Goal: Task Accomplishment & Management: Complete application form

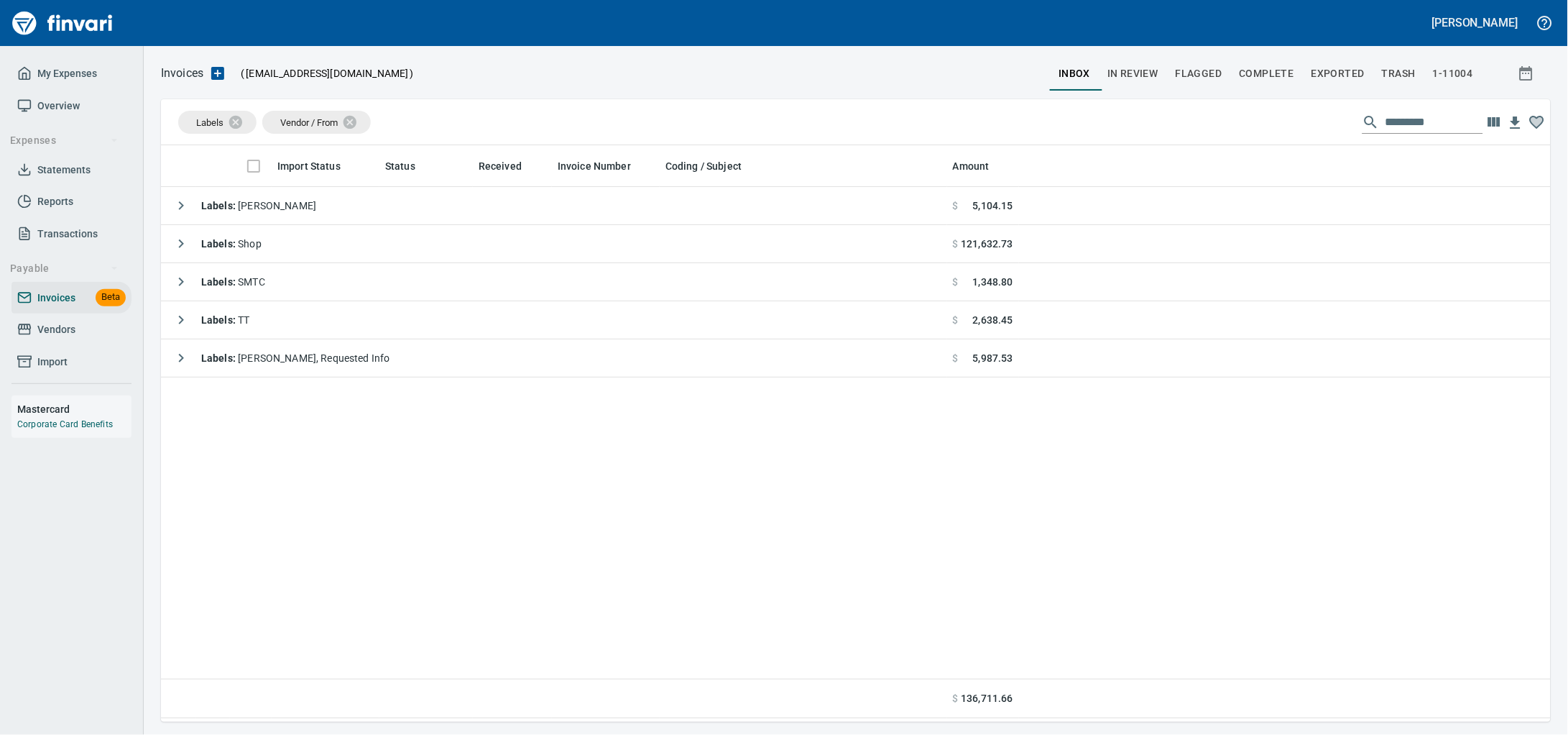
scroll to position [563, 1362]
click at [91, 338] on span "Vendors" at bounding box center [71, 330] width 109 height 18
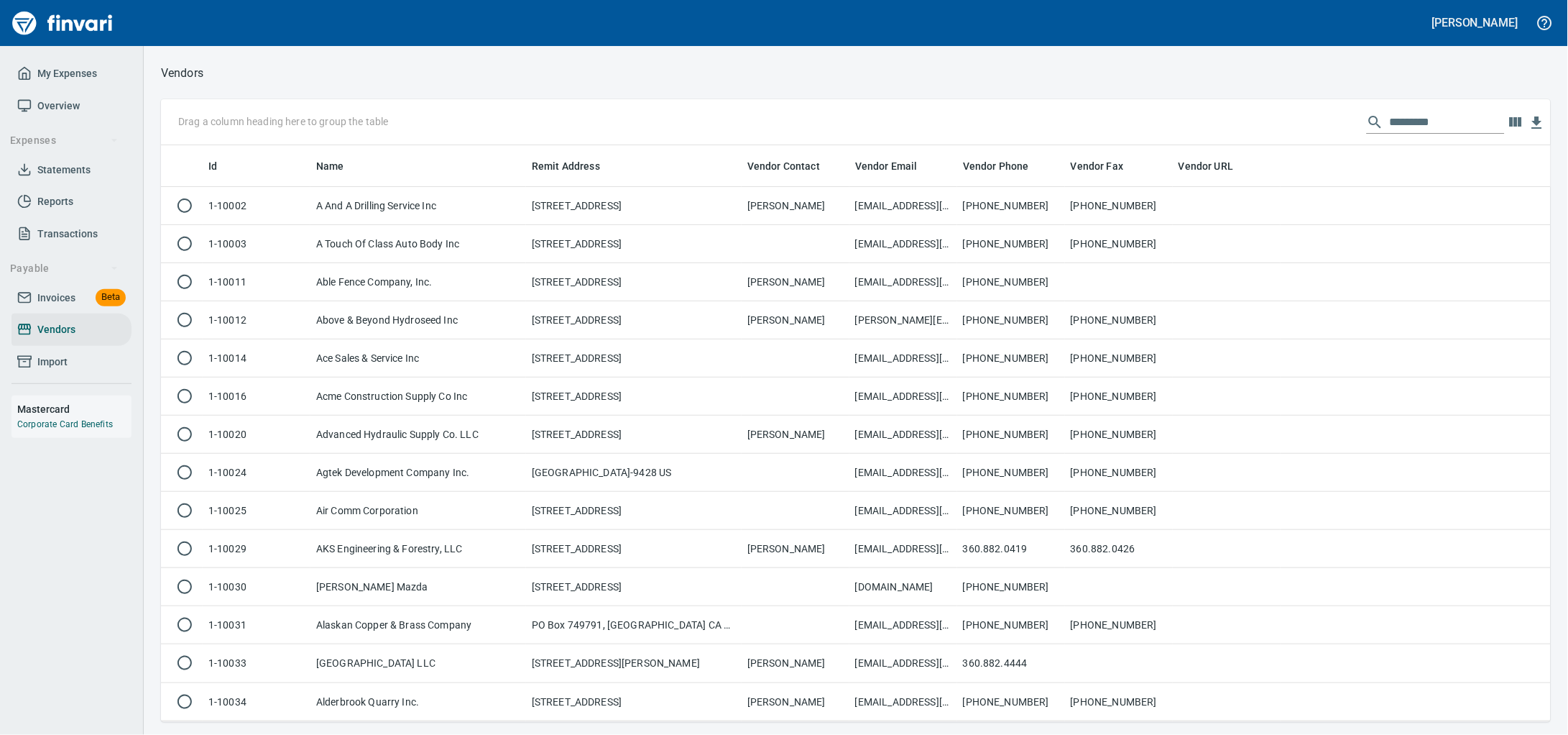
scroll to position [563, 1362]
click at [1430, 112] on input "text" at bounding box center [1448, 122] width 115 height 23
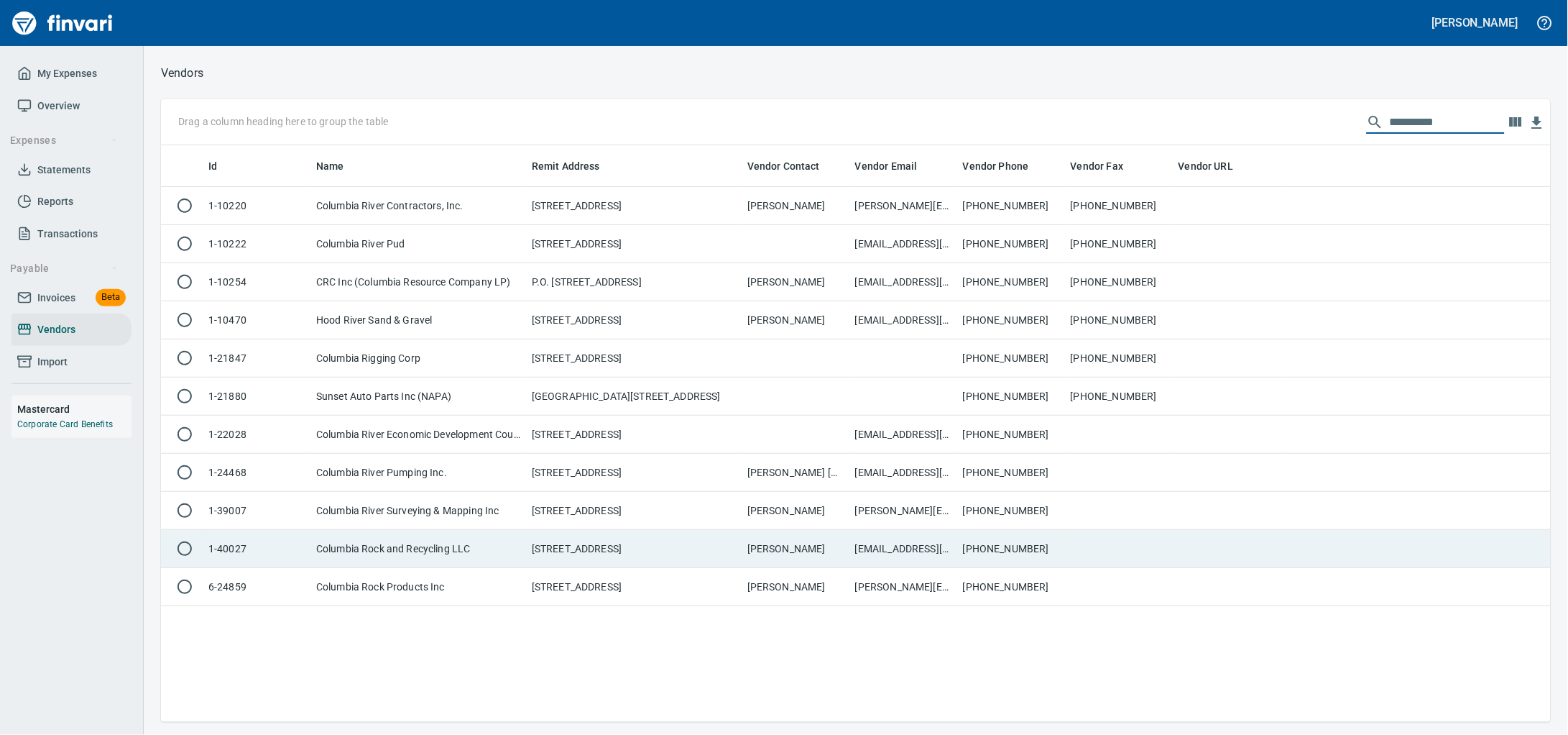
type input "**********"
click at [415, 568] on td "Columbia Rock and Recycling LLC" at bounding box center [417, 549] width 215 height 38
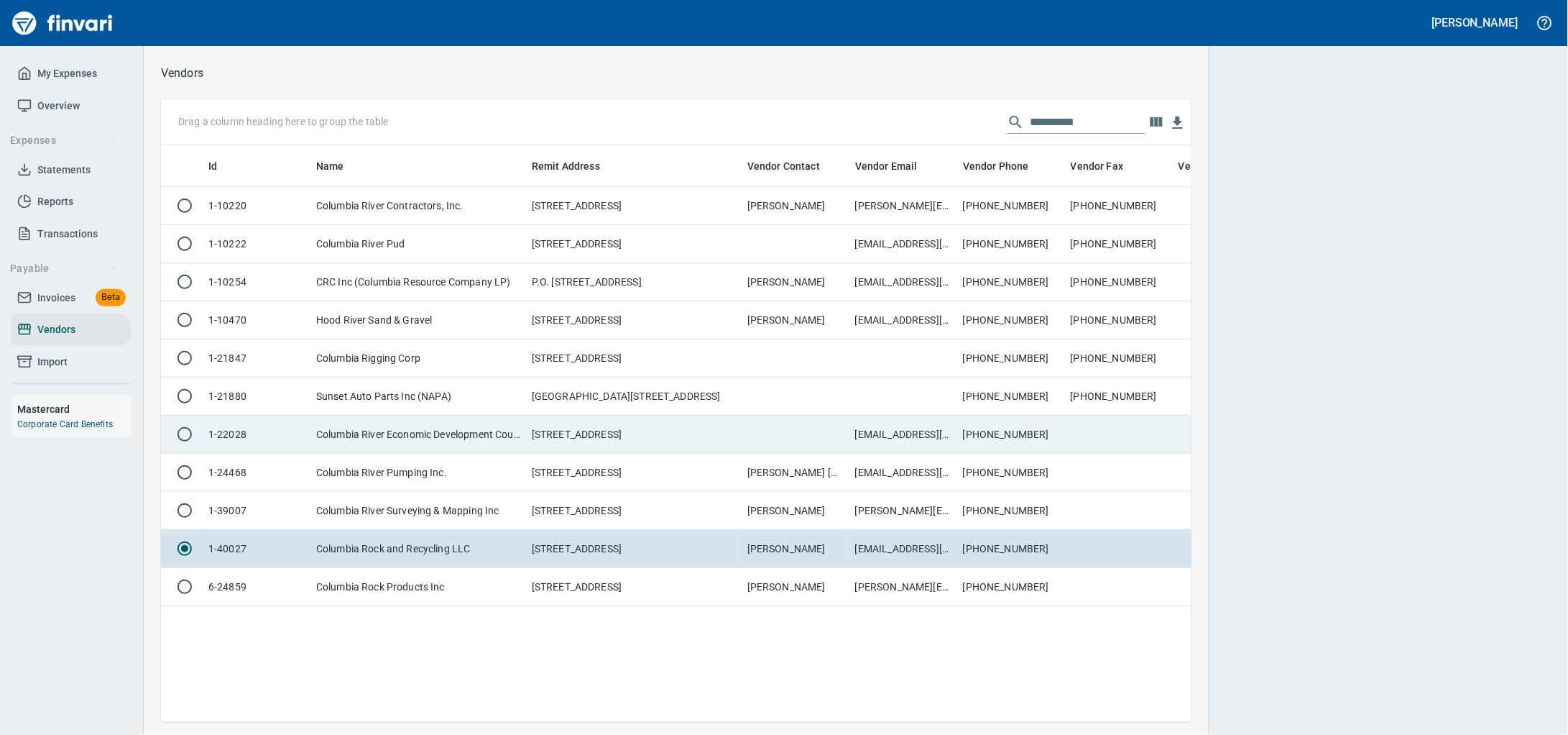
scroll to position [549, 1017]
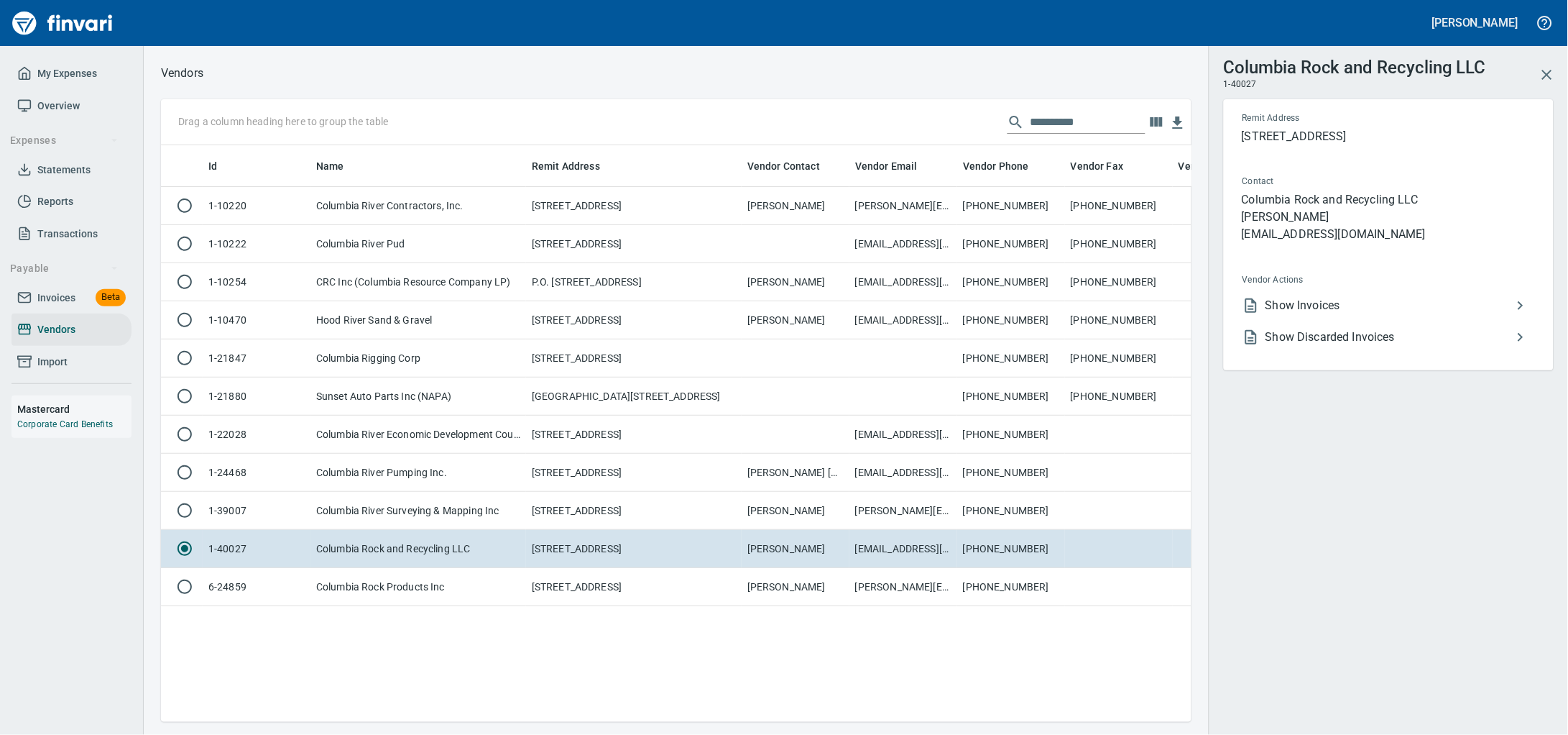
click at [1356, 314] on span "Show Invoices" at bounding box center [1388, 306] width 247 height 17
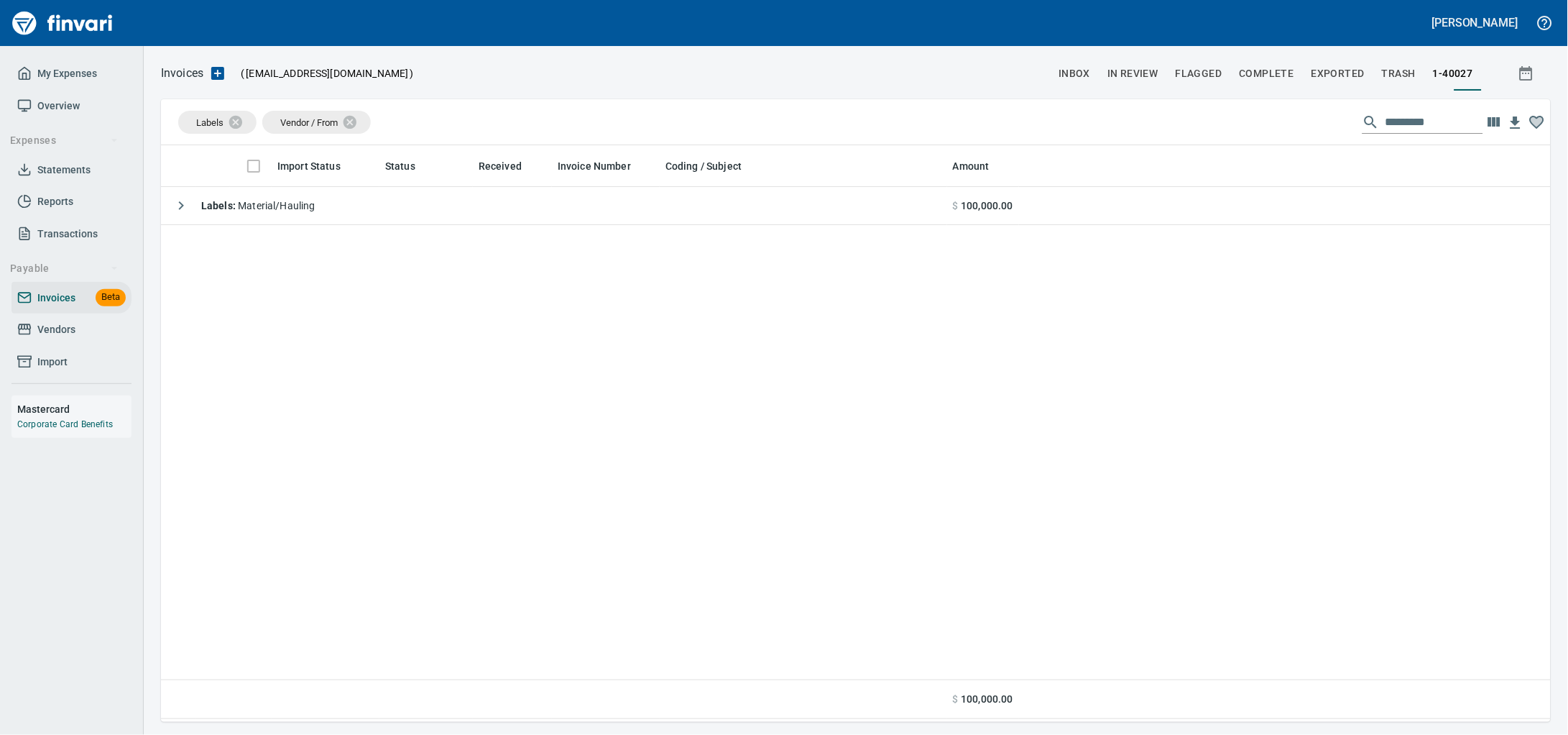
scroll to position [2, 2]
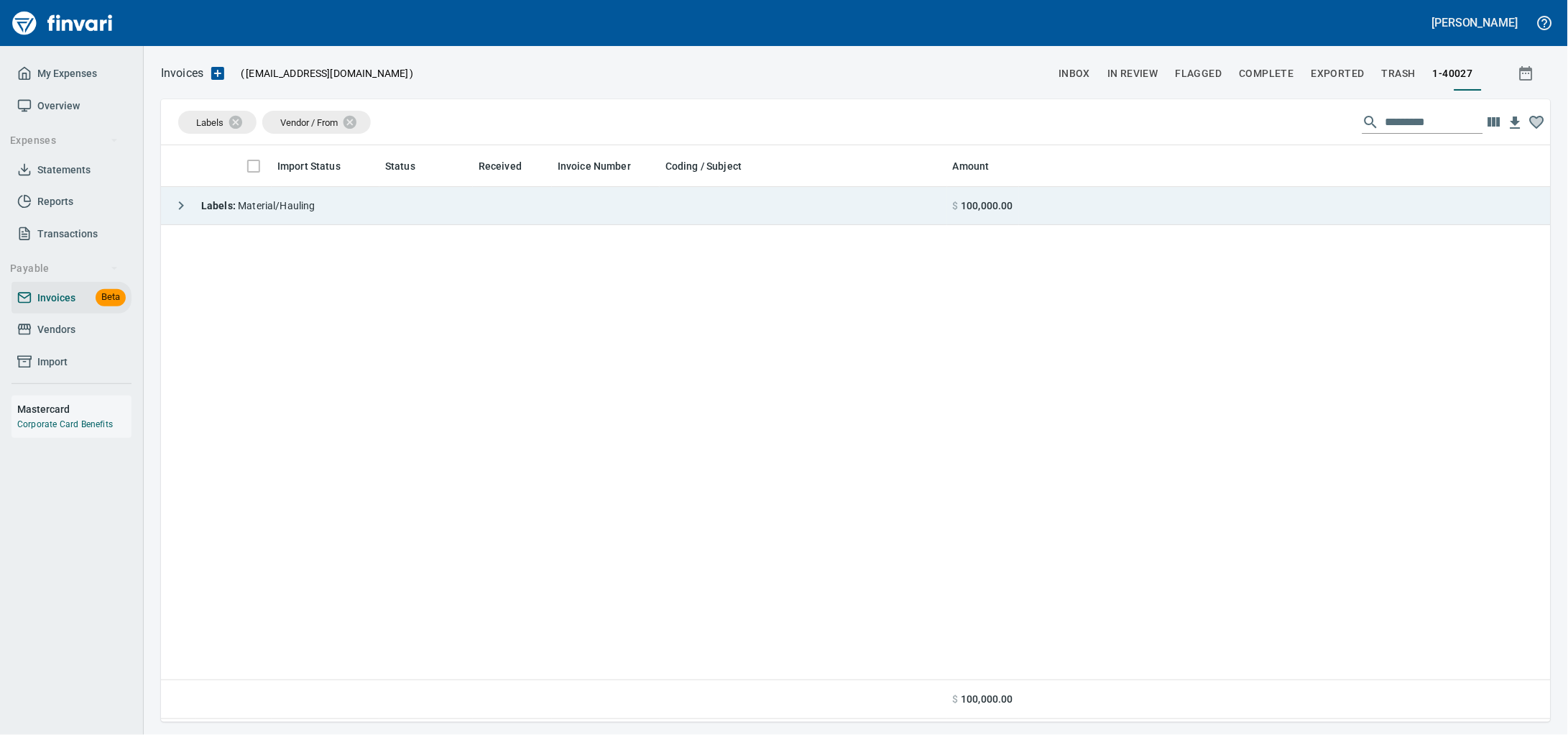
click at [385, 193] on td "Labels : Material/Hauling" at bounding box center [554, 206] width 786 height 38
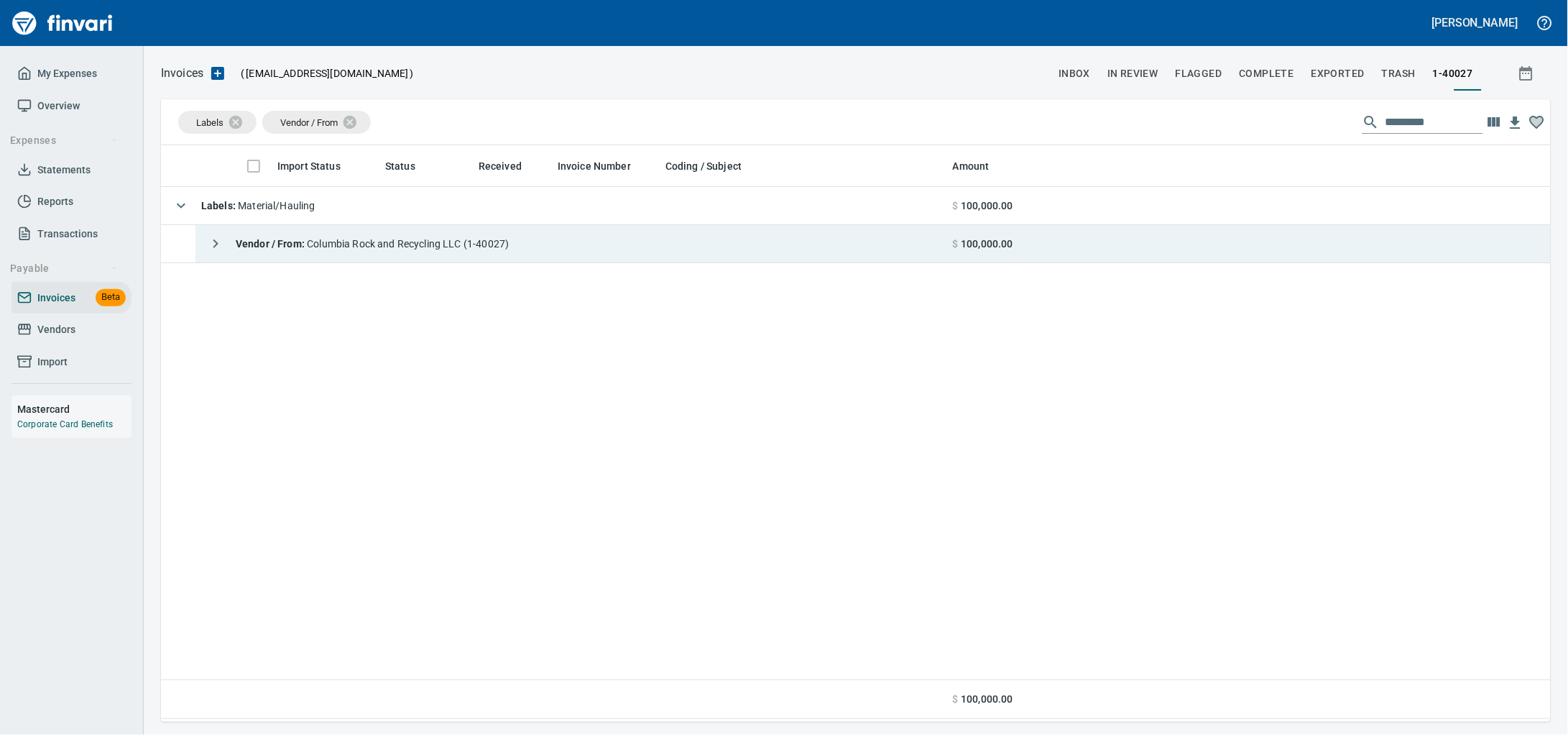
click at [492, 232] on div "Vendor / From : Columbia Rock and Recycling LLC (1-40027)" at bounding box center [355, 243] width 308 height 29
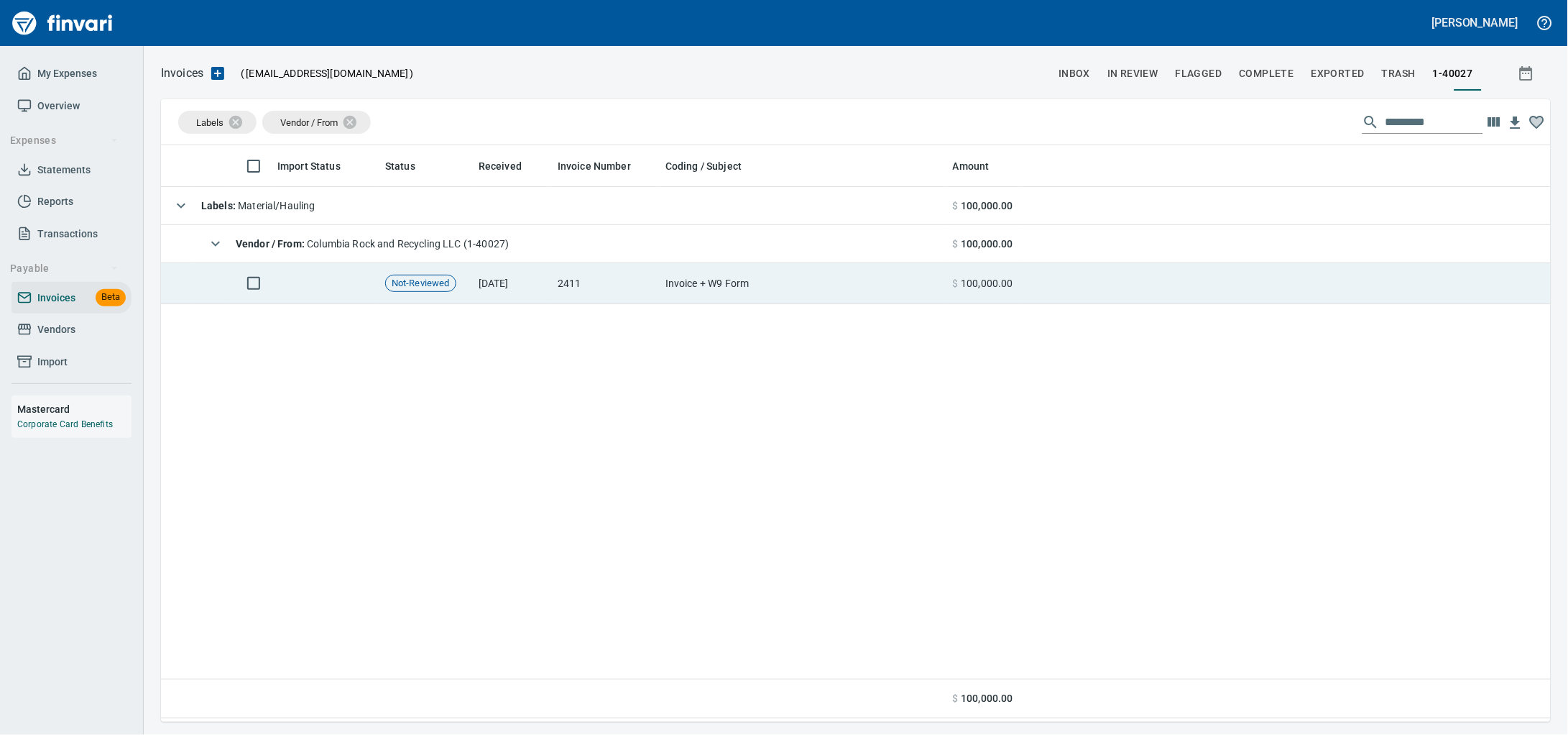
click at [572, 286] on td "2411" at bounding box center [606, 283] width 108 height 41
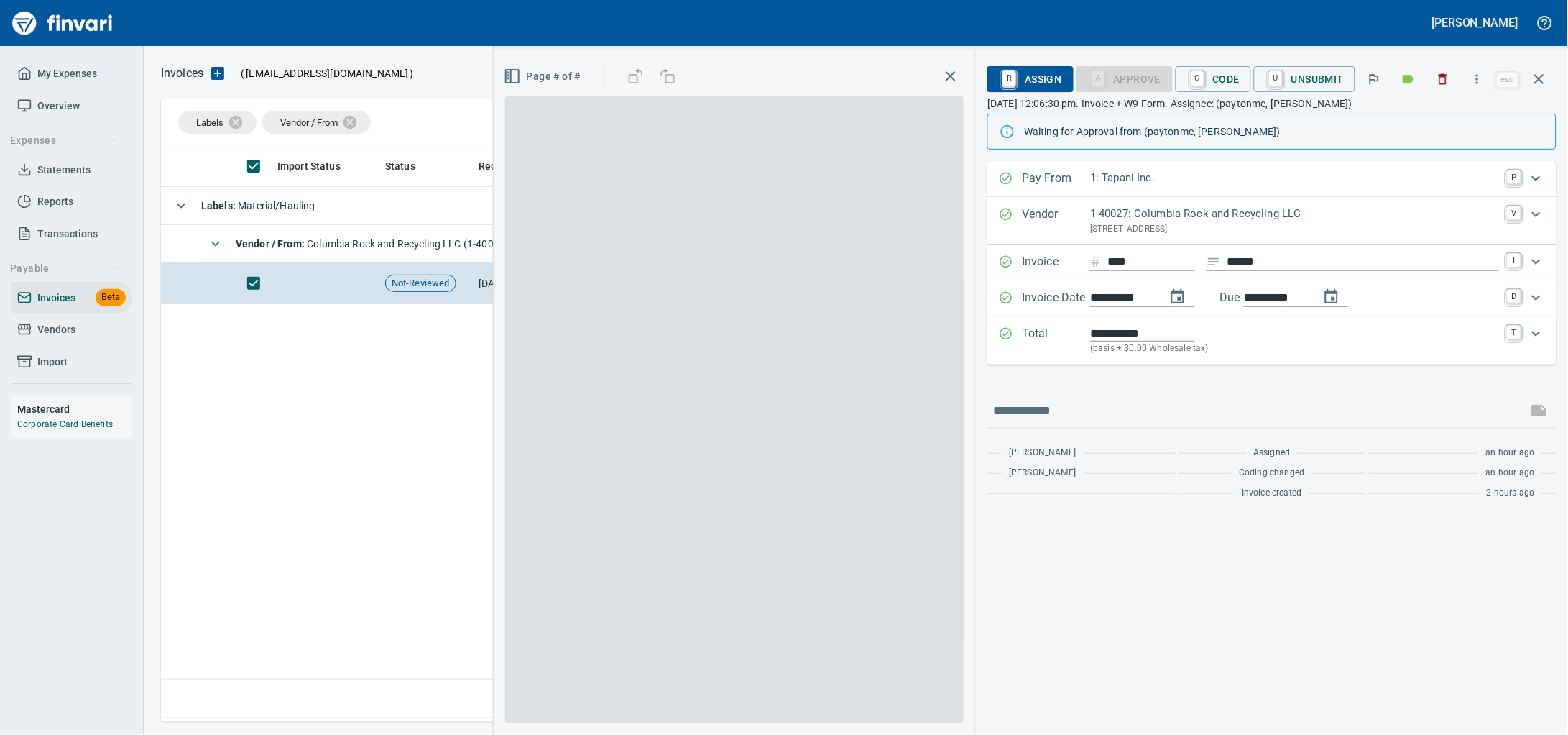
scroll to position [563, 1362]
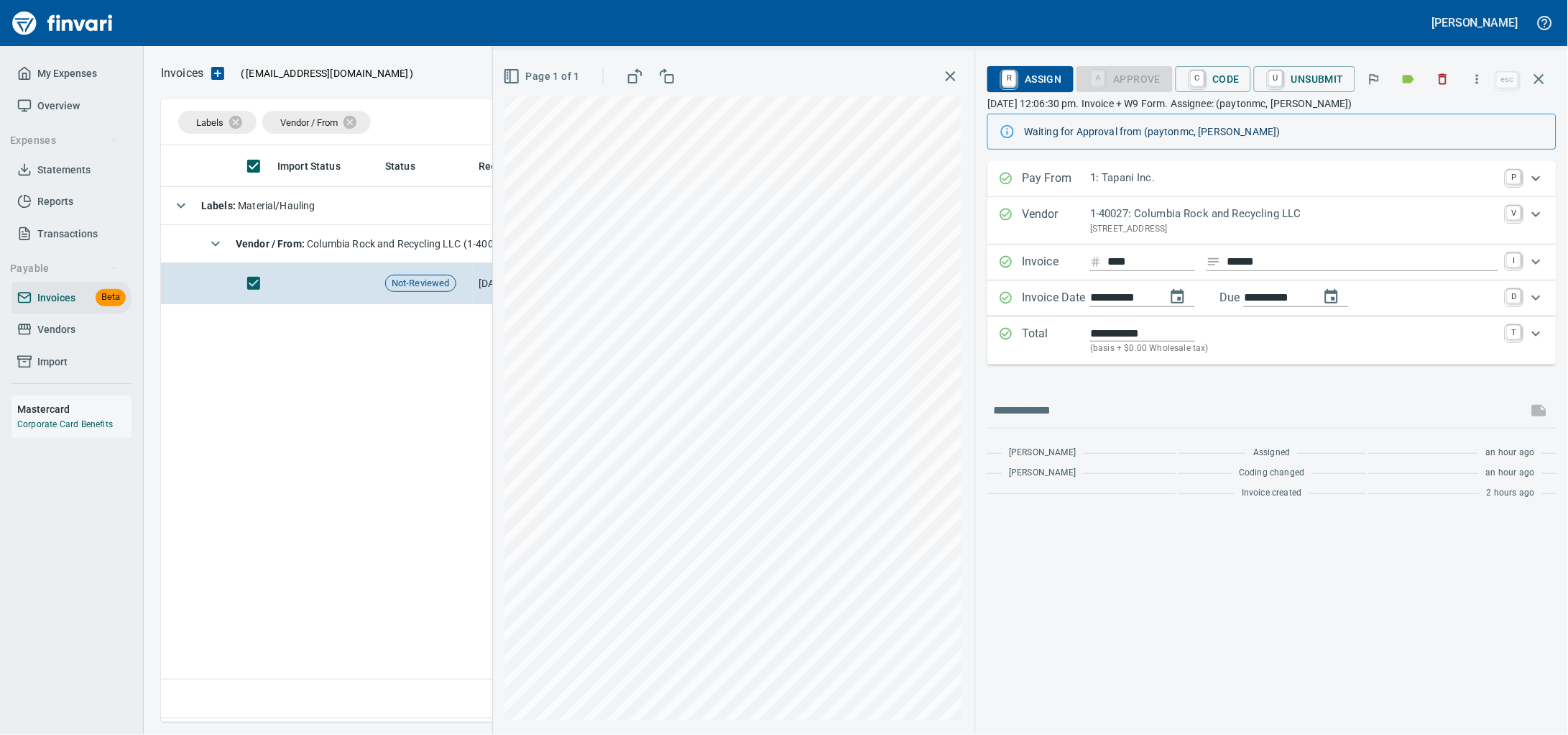
drag, startPoint x: 1454, startPoint y: 256, endPoint x: 1062, endPoint y: 627, distance: 539.7
click at [1062, 628] on div "**********" at bounding box center [1272, 448] width 592 height 574
click at [1550, 89] on button "button" at bounding box center [1539, 79] width 35 height 35
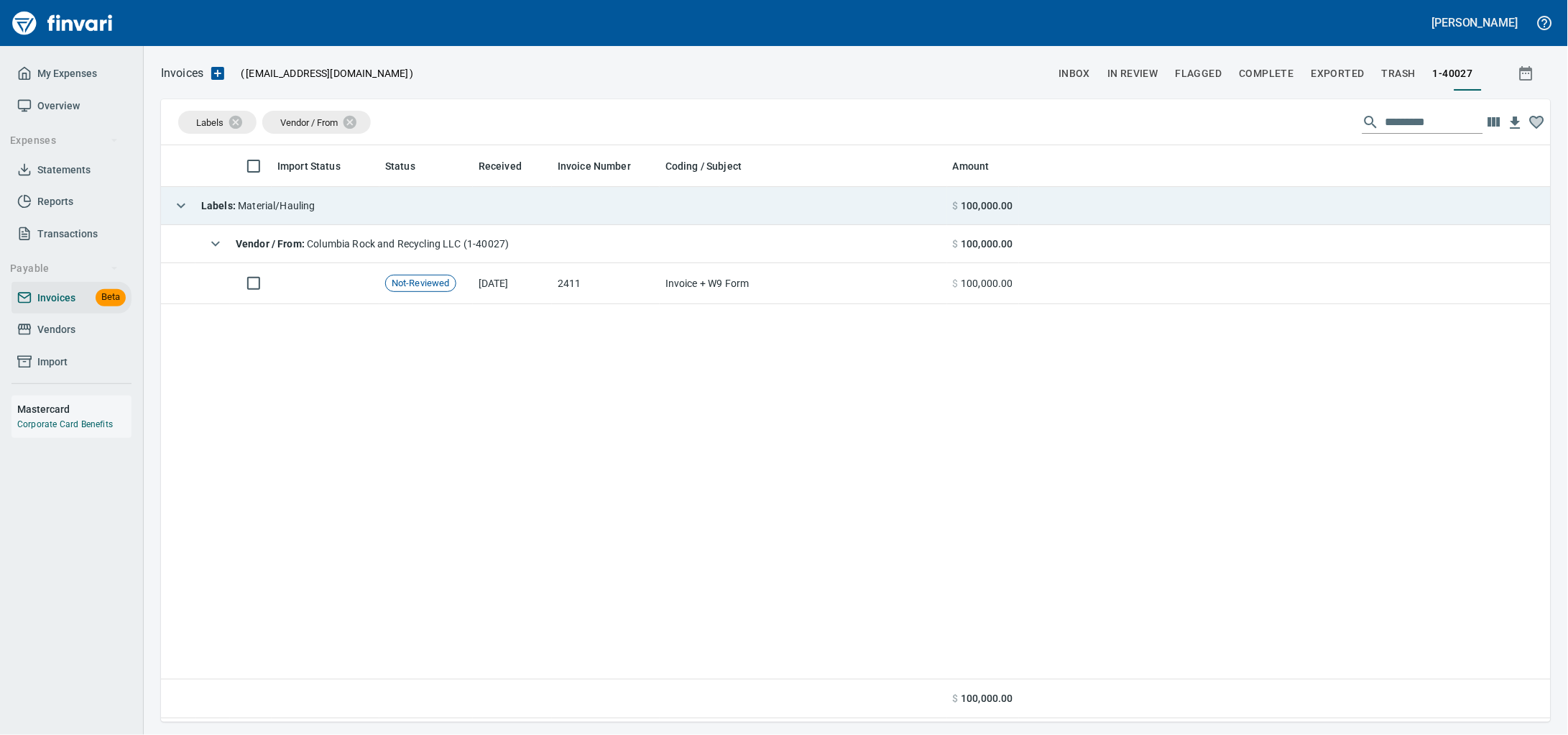
scroll to position [563, 1362]
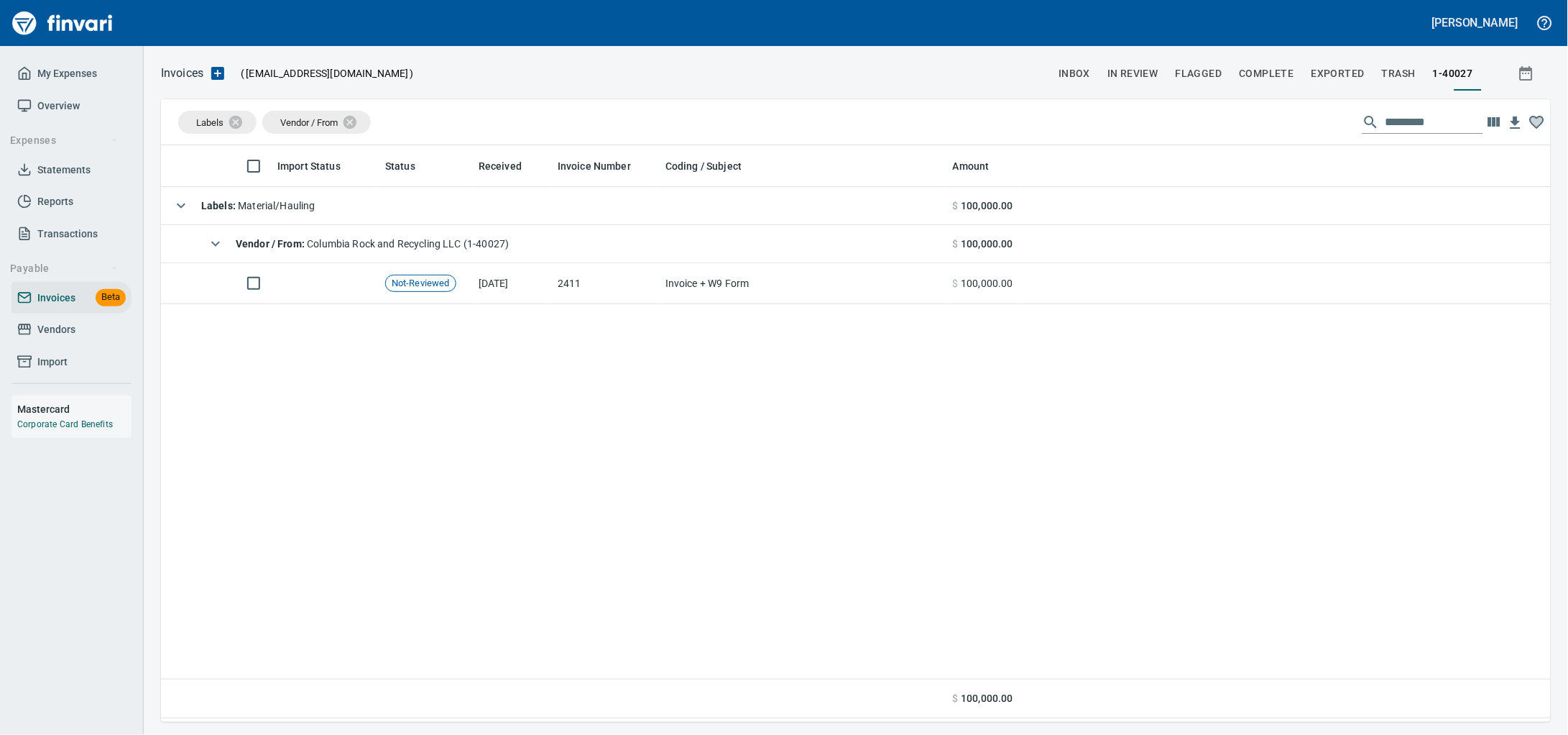
click at [98, 338] on span "Vendors" at bounding box center [71, 330] width 109 height 18
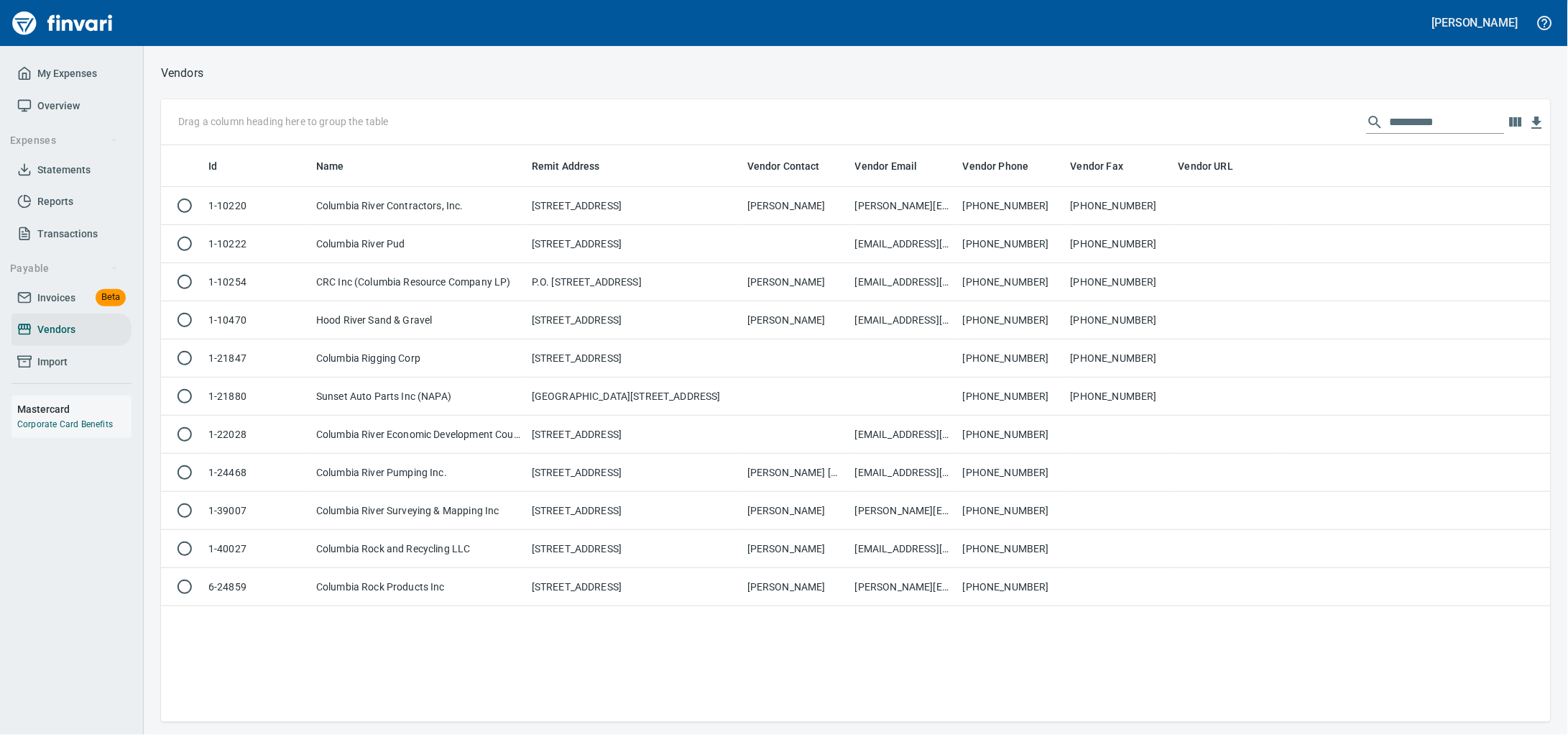
scroll to position [563, 1362]
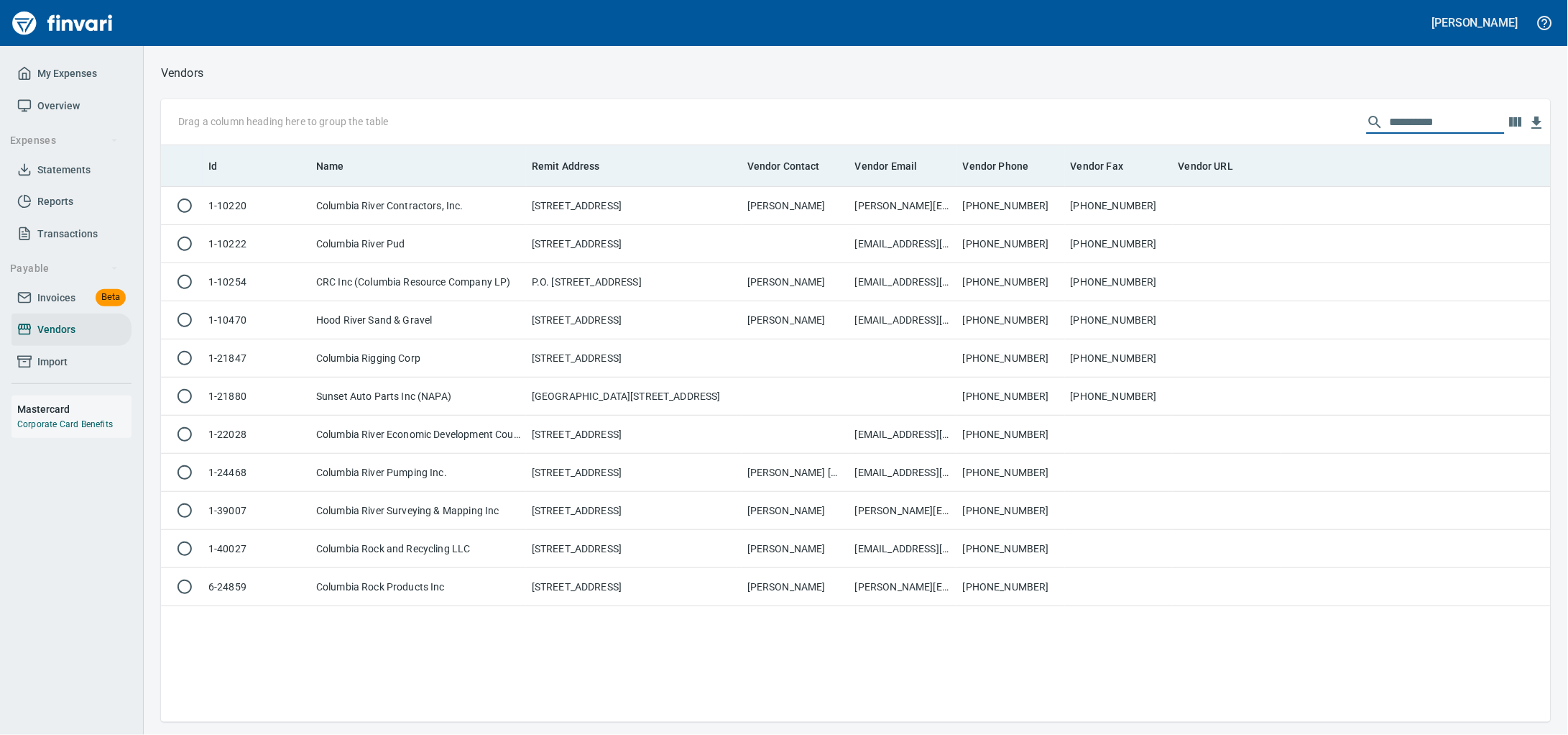
drag, startPoint x: 1444, startPoint y: 124, endPoint x: 837, endPoint y: 152, distance: 607.6
click at [841, 151] on div "**********" at bounding box center [856, 411] width 1390 height 623
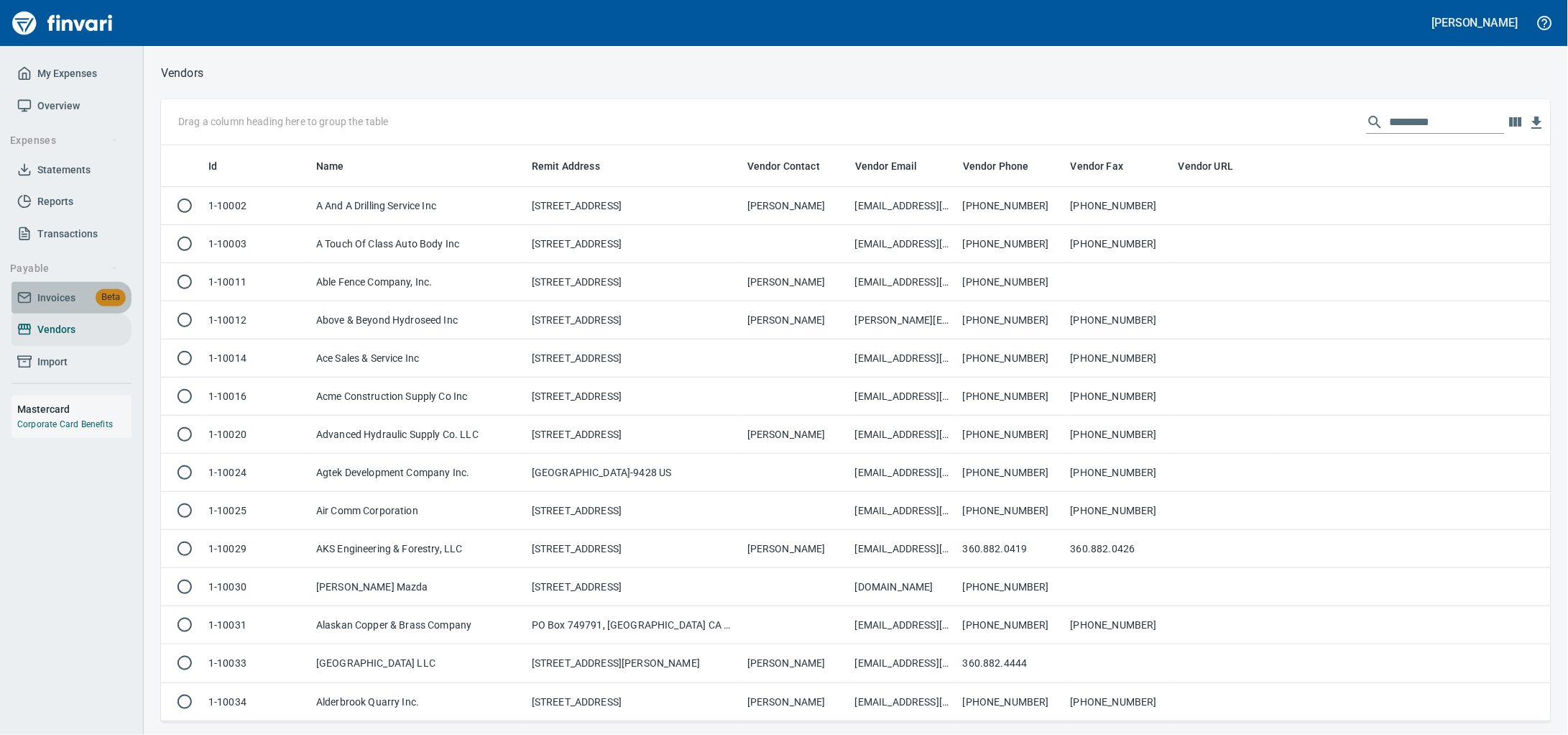
click at [64, 307] on span "Invoices" at bounding box center [57, 297] width 38 height 18
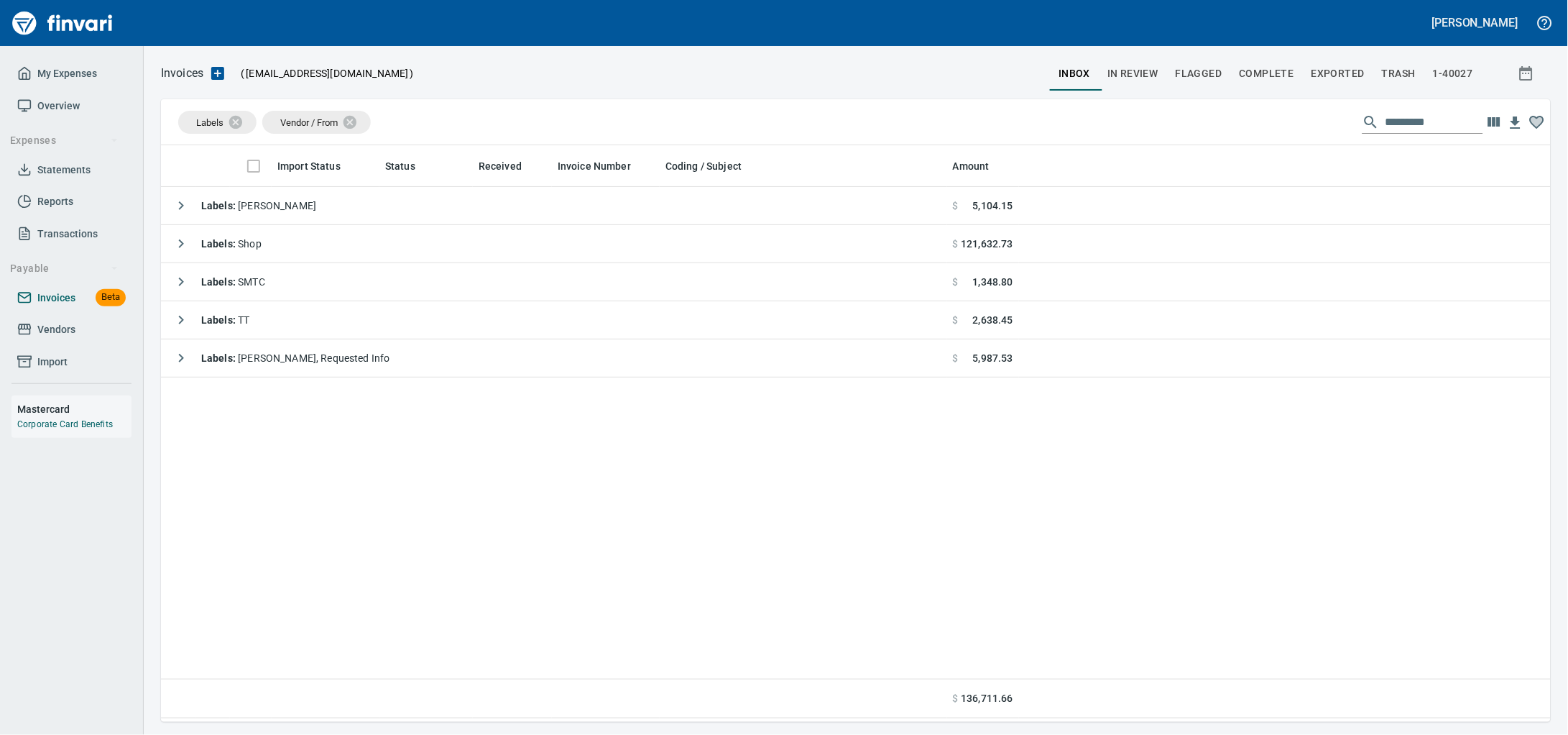
scroll to position [563, 1362]
click at [58, 307] on span "Invoices" at bounding box center [57, 297] width 38 height 18
click at [224, 73] on icon "button" at bounding box center [217, 73] width 13 height 13
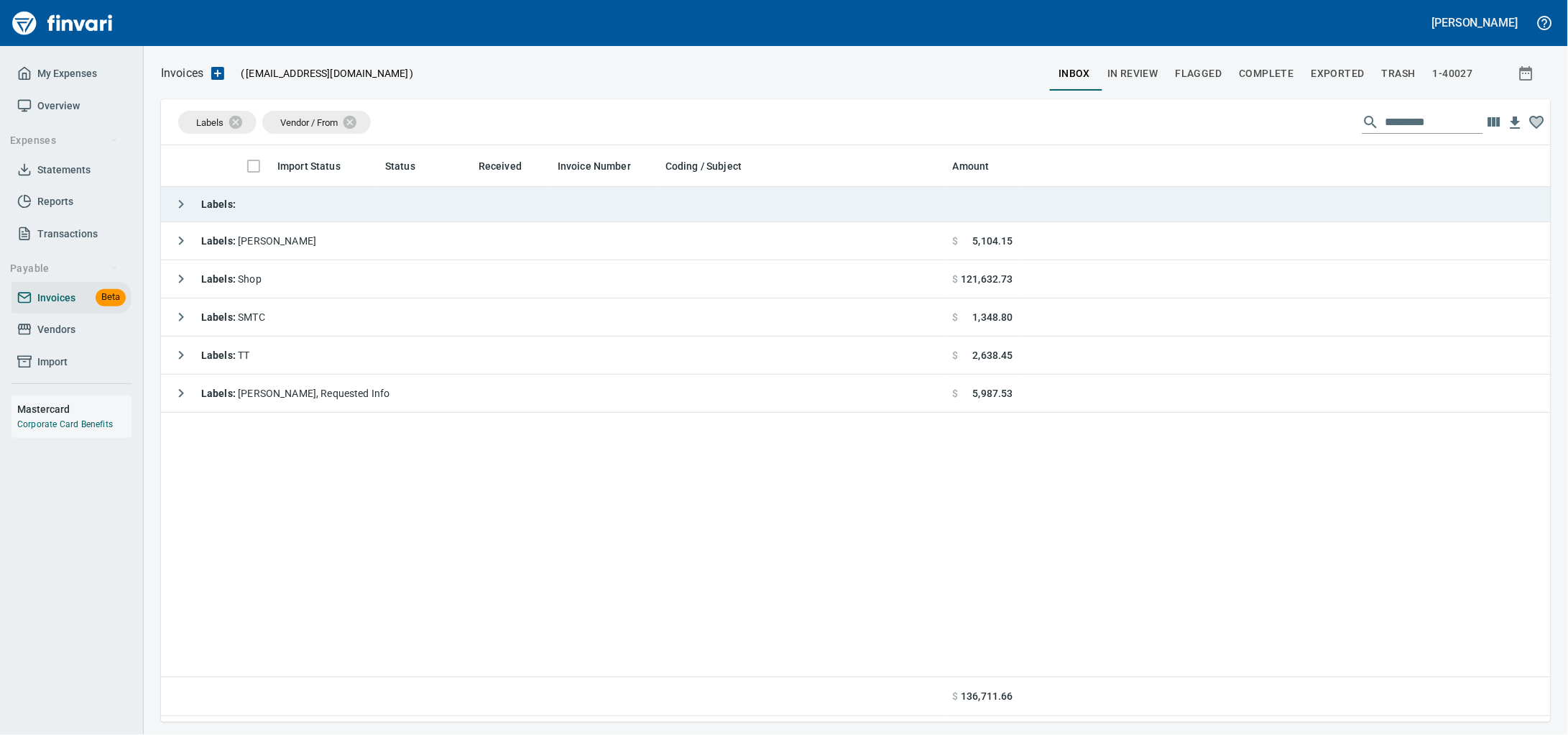
click at [268, 208] on td "Labels :" at bounding box center [554, 204] width 786 height 35
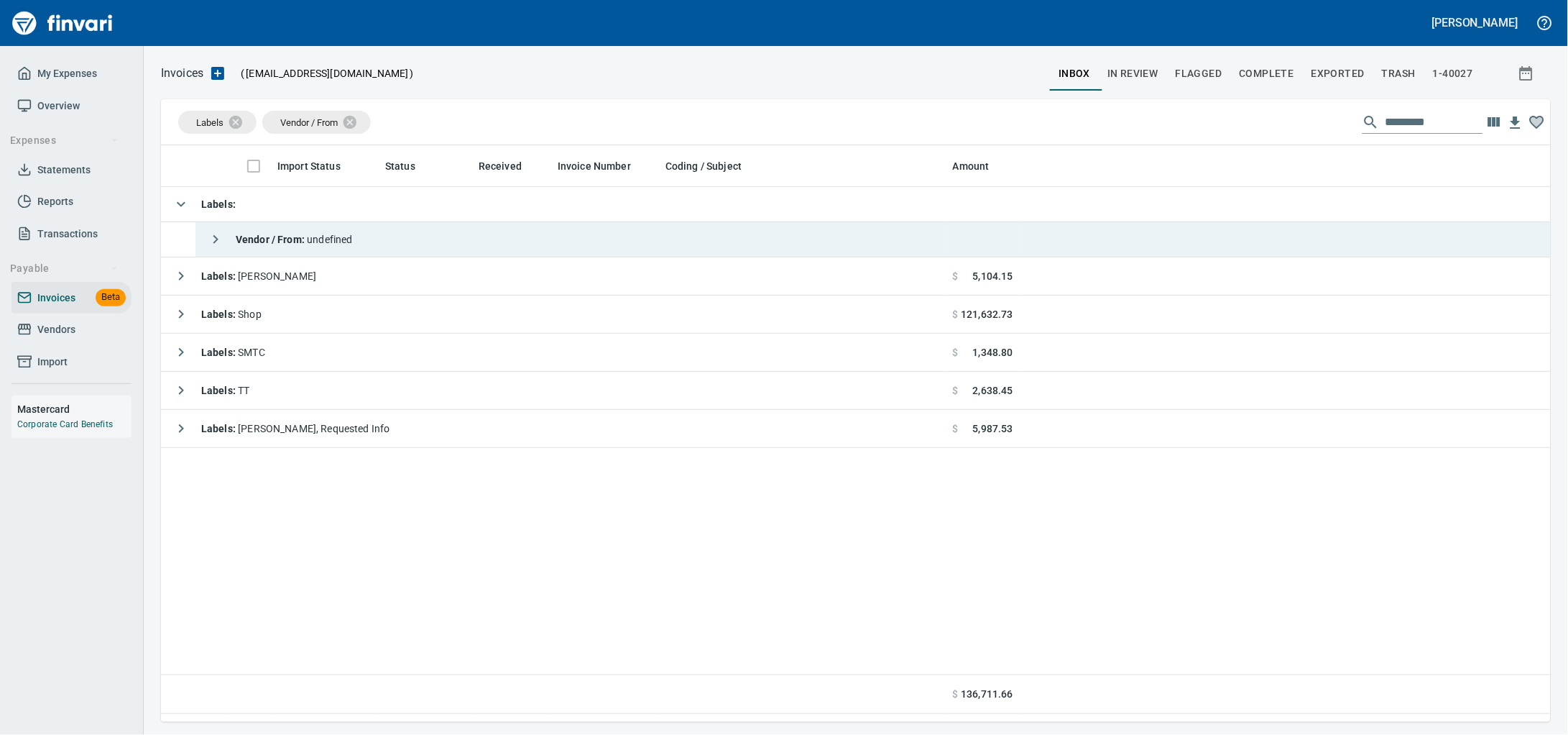
click at [535, 251] on td "Vendor / From : undefined" at bounding box center [571, 240] width 751 height 35
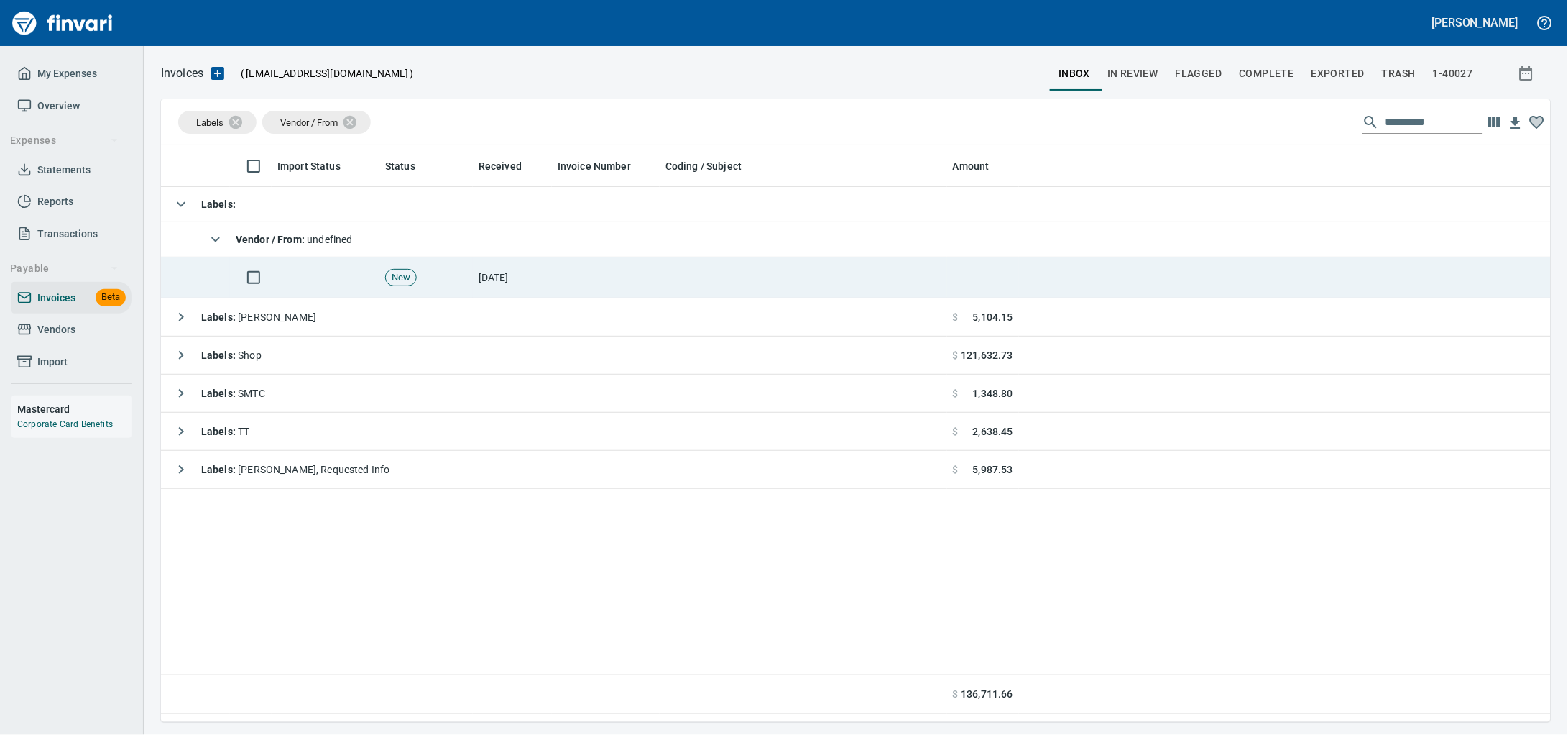
click at [845, 290] on td at bounding box center [804, 277] width 288 height 41
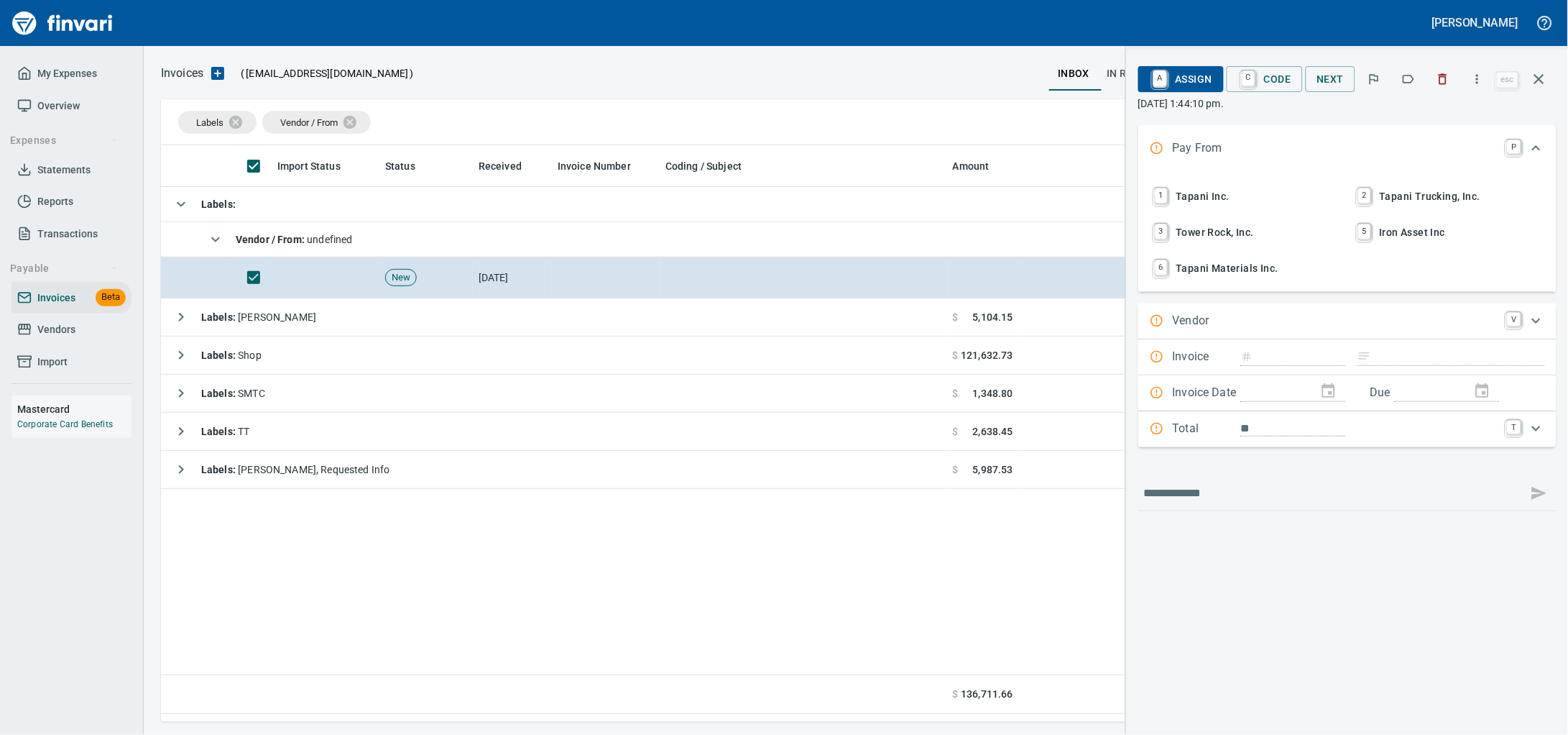
scroll to position [563, 1362]
click at [1182, 203] on span "1 Tapani Inc." at bounding box center [1246, 196] width 189 height 24
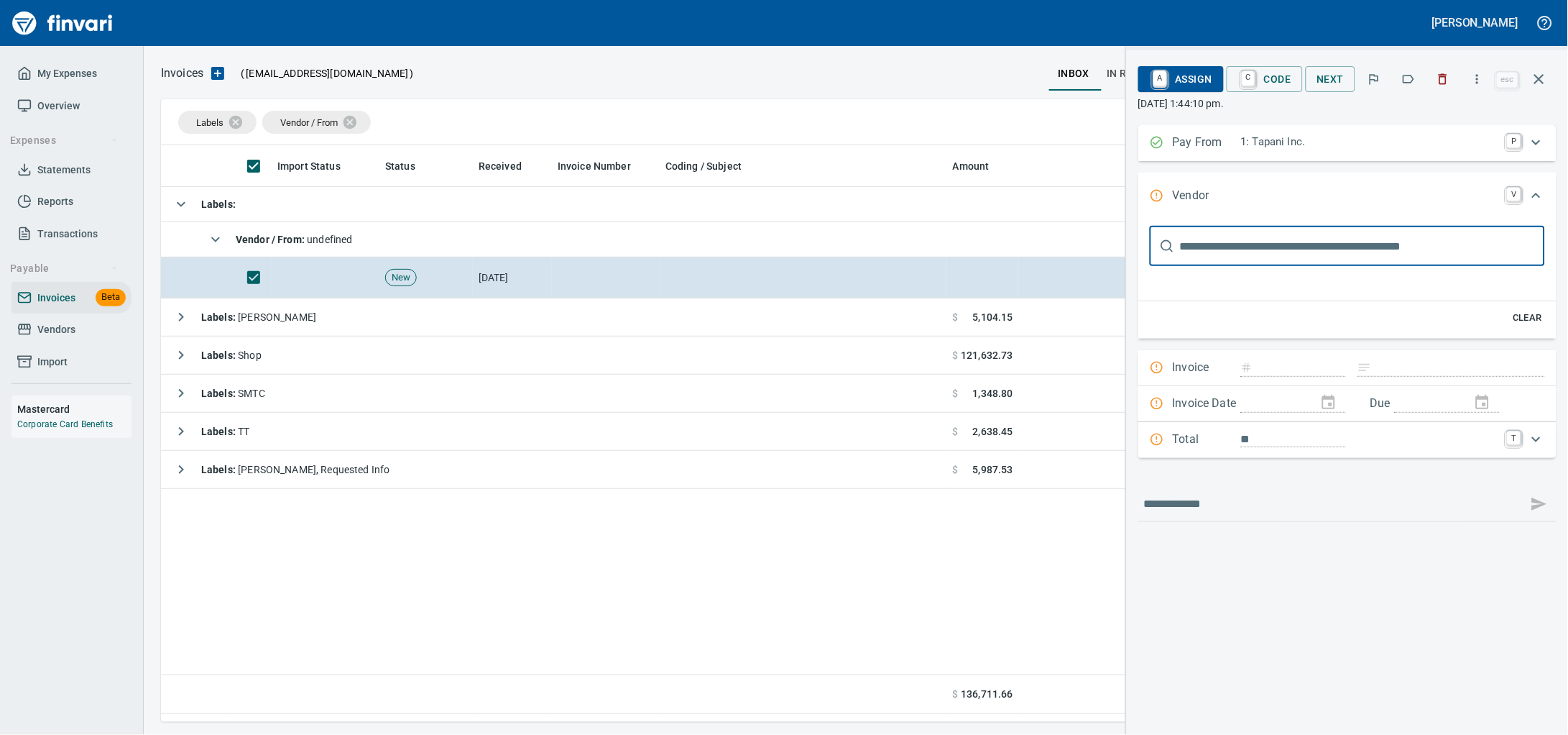
scroll to position [0, 0]
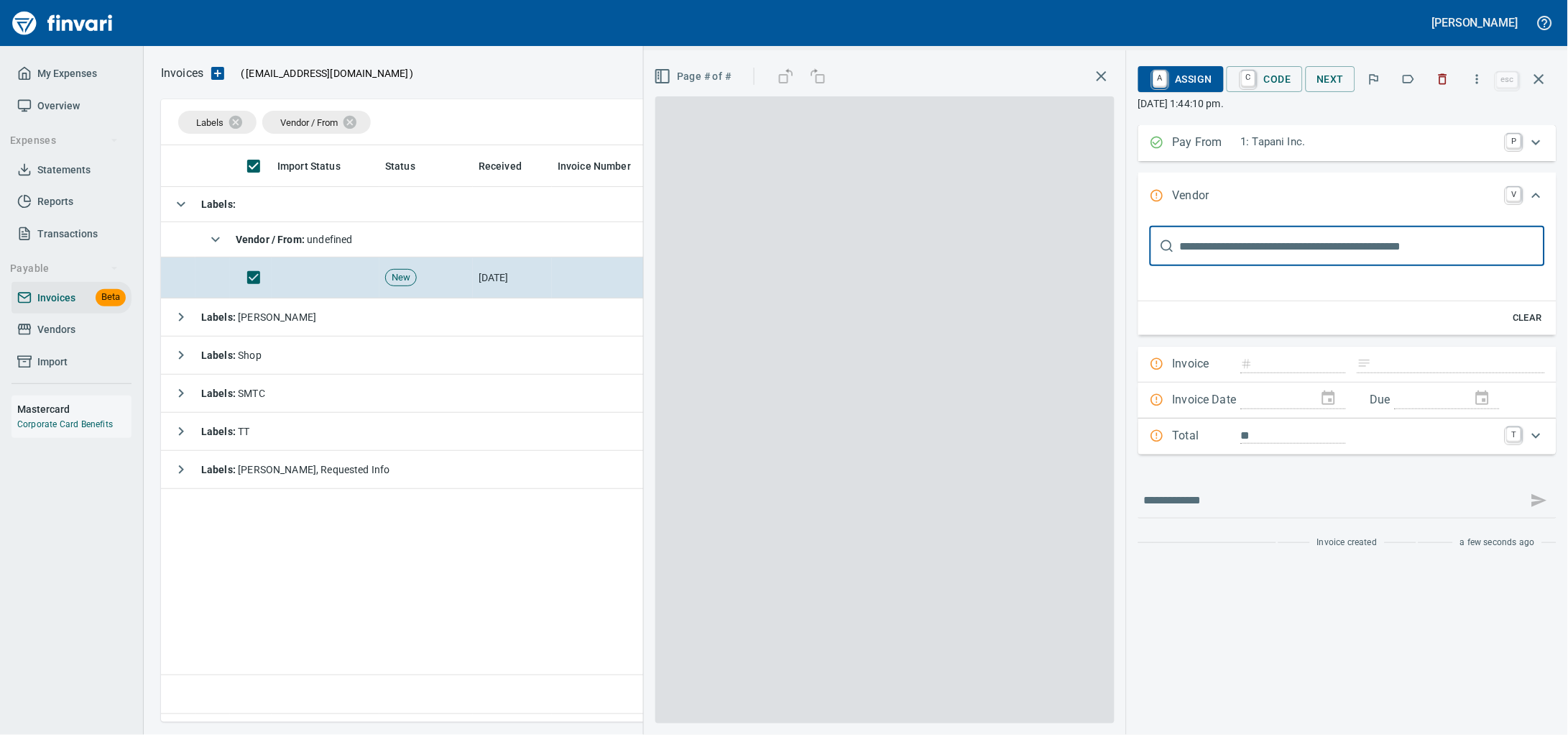
click at [1240, 257] on input "text" at bounding box center [1362, 246] width 365 height 40
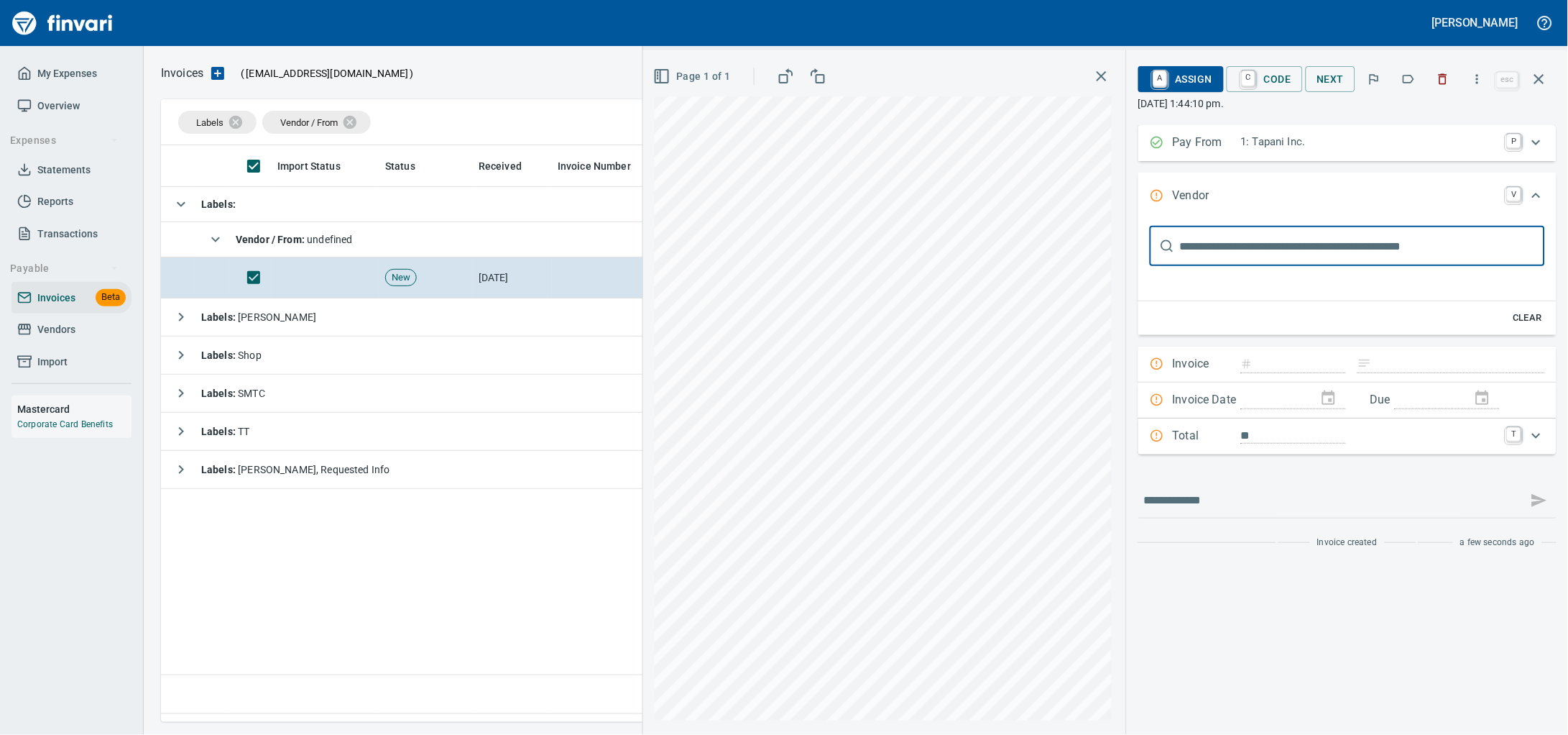
type input "**********"
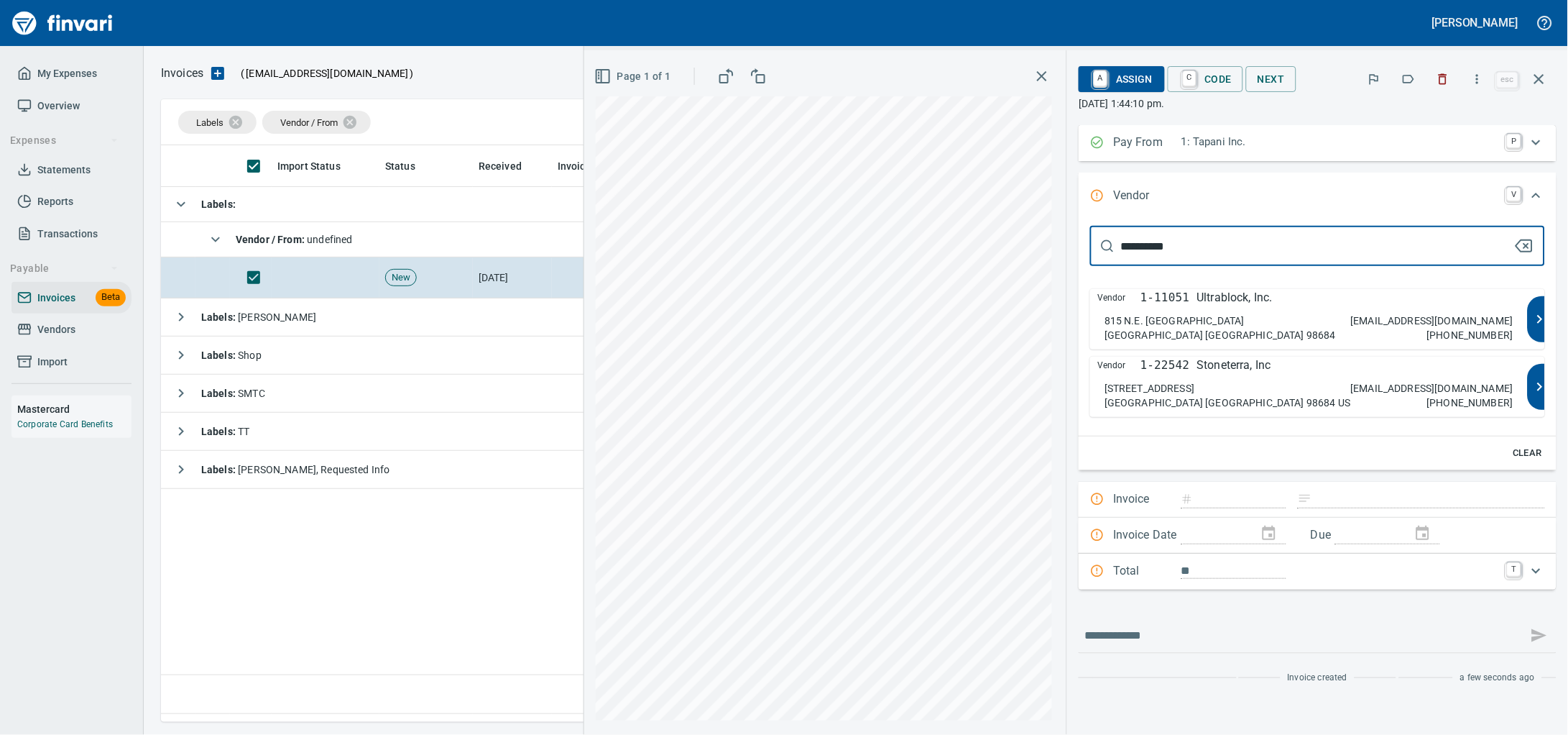
click at [1206, 328] on p "815 N.E. [GEOGRAPHIC_DATA]" at bounding box center [1174, 321] width 140 height 14
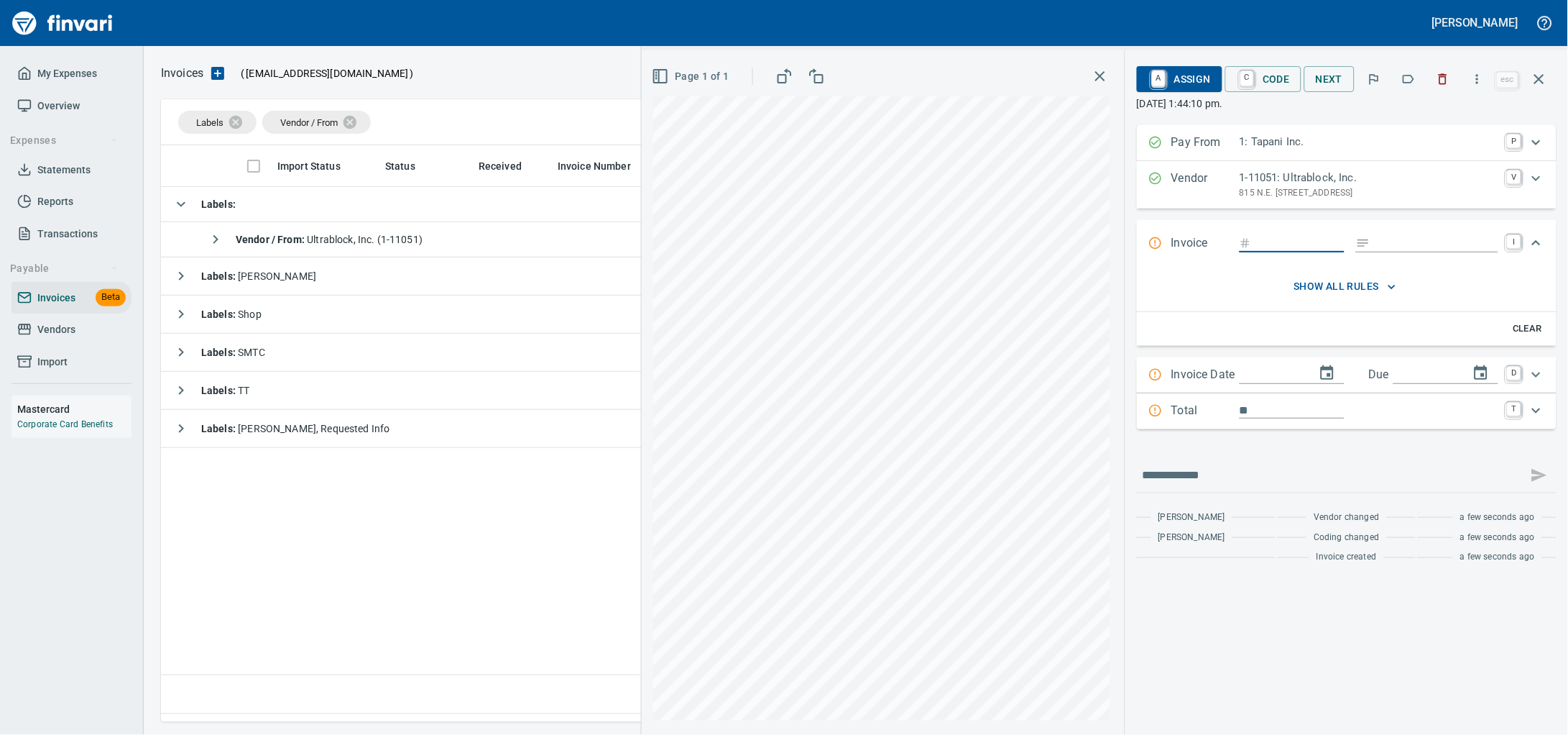
type input "**********"
type input "*********"
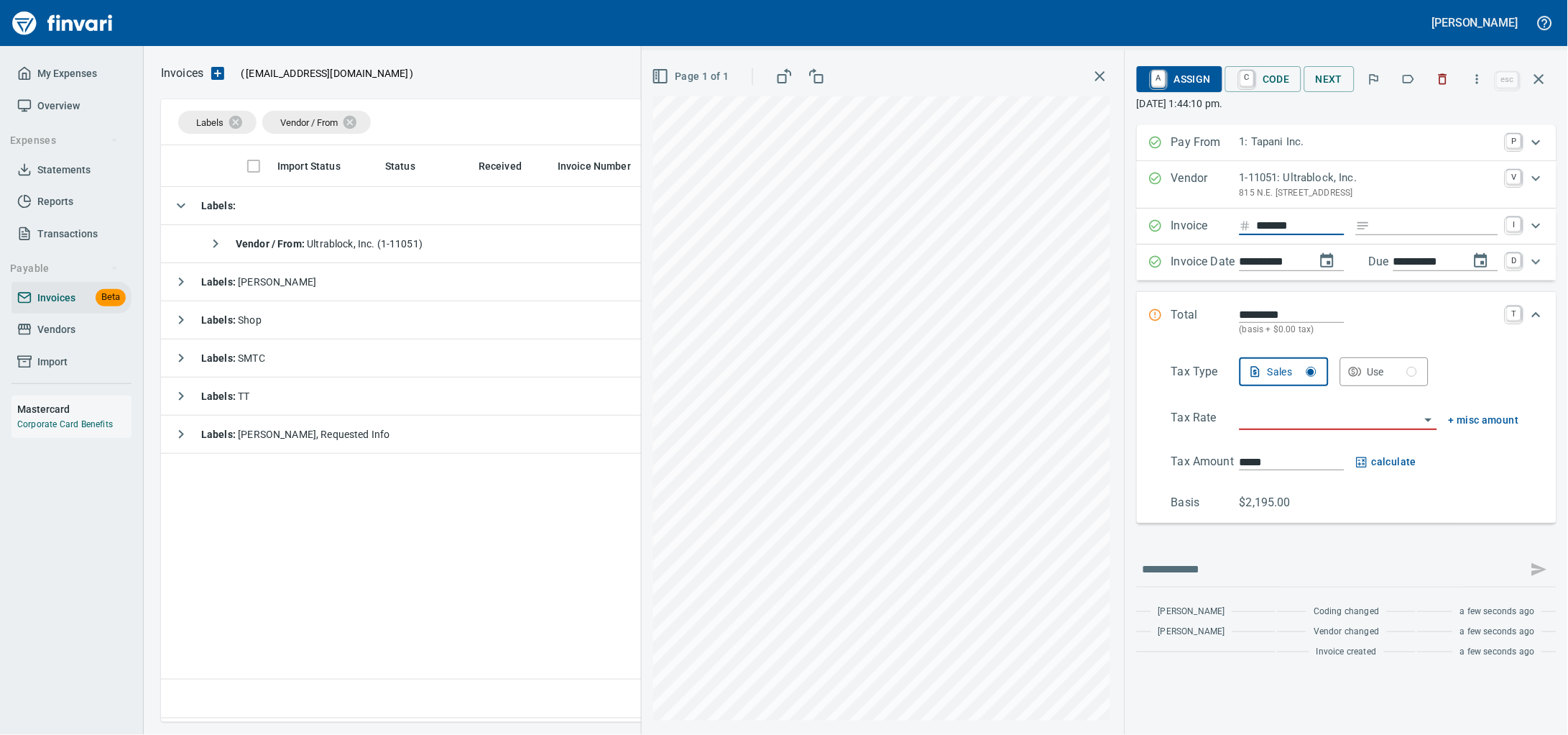
click at [1296, 235] on input "*******" at bounding box center [1300, 226] width 88 height 18
type input "**********"
type input "******"
click at [1239, 429] on input "search" at bounding box center [1329, 419] width 180 height 20
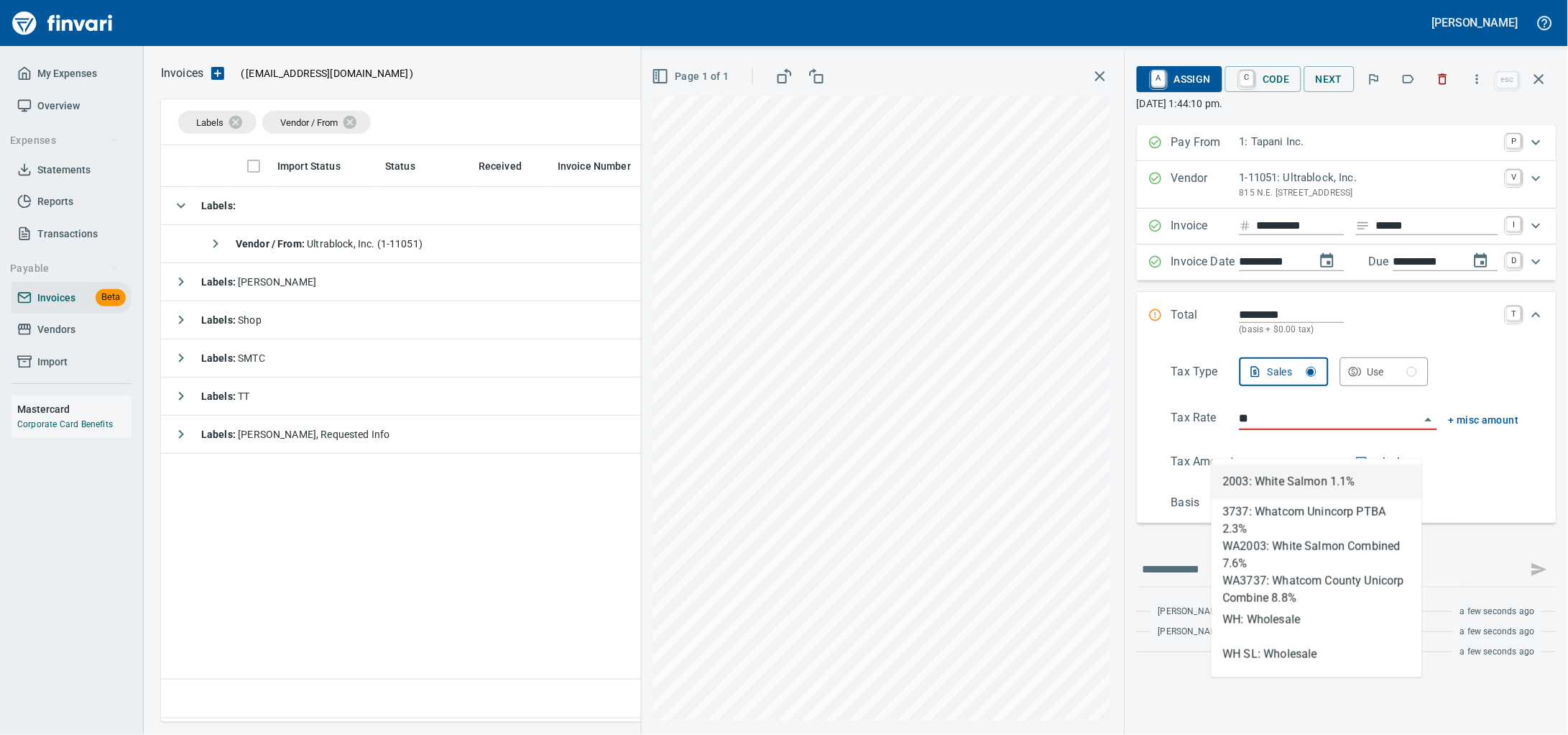
scroll to position [563, 1362]
type input "**"
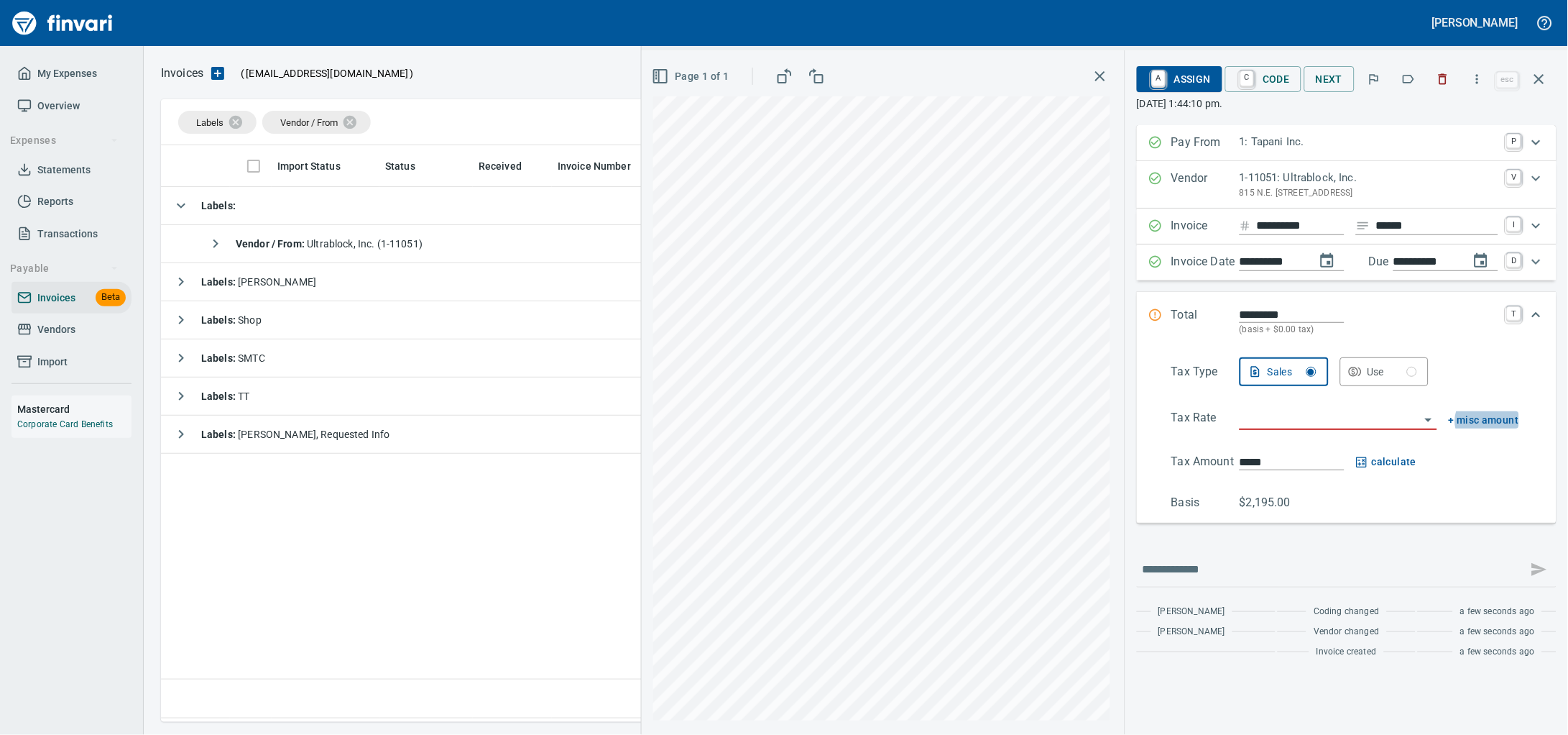
click at [1239, 429] on input "search" at bounding box center [1329, 419] width 180 height 20
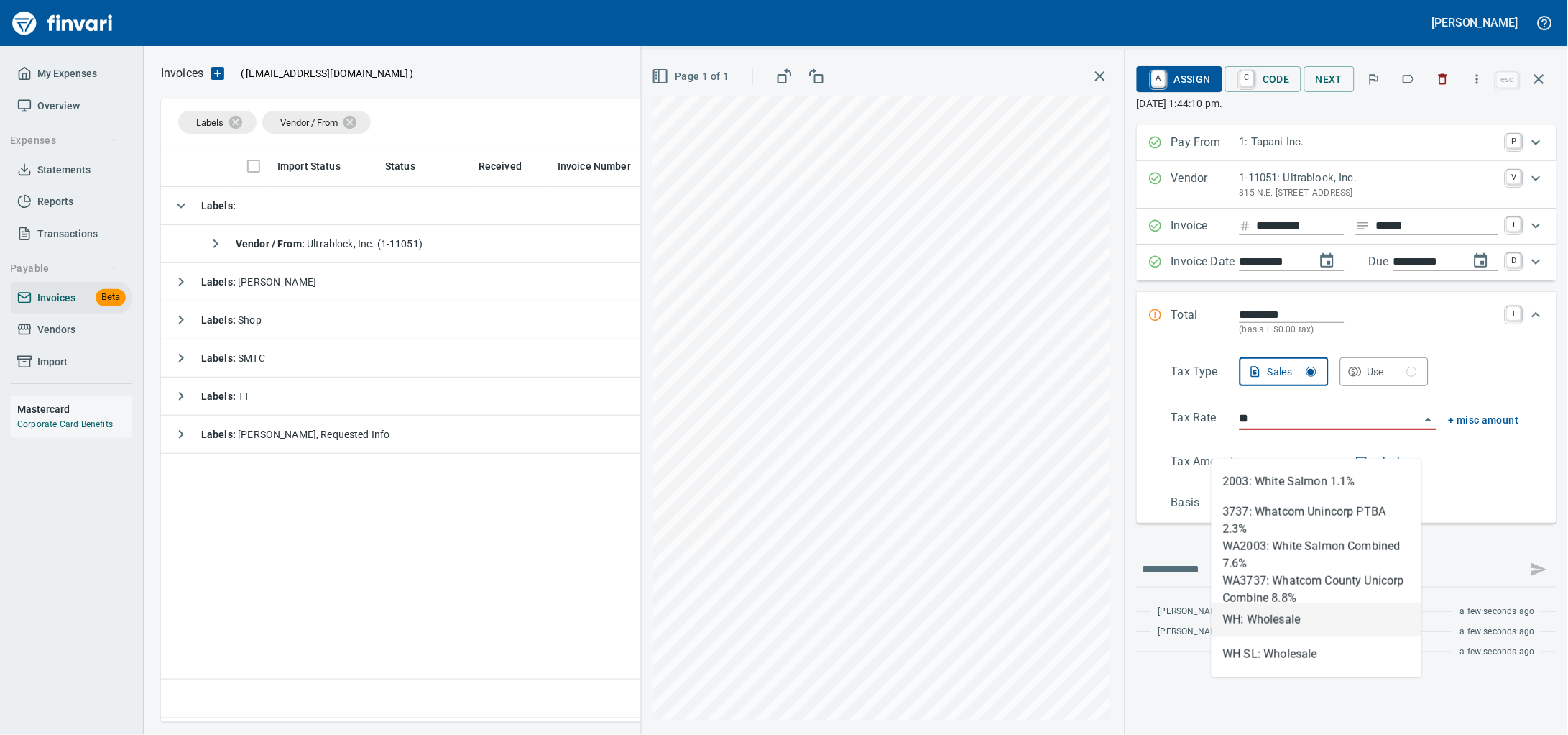
click at [1280, 616] on li "WH: Wholesale" at bounding box center [1317, 620] width 211 height 35
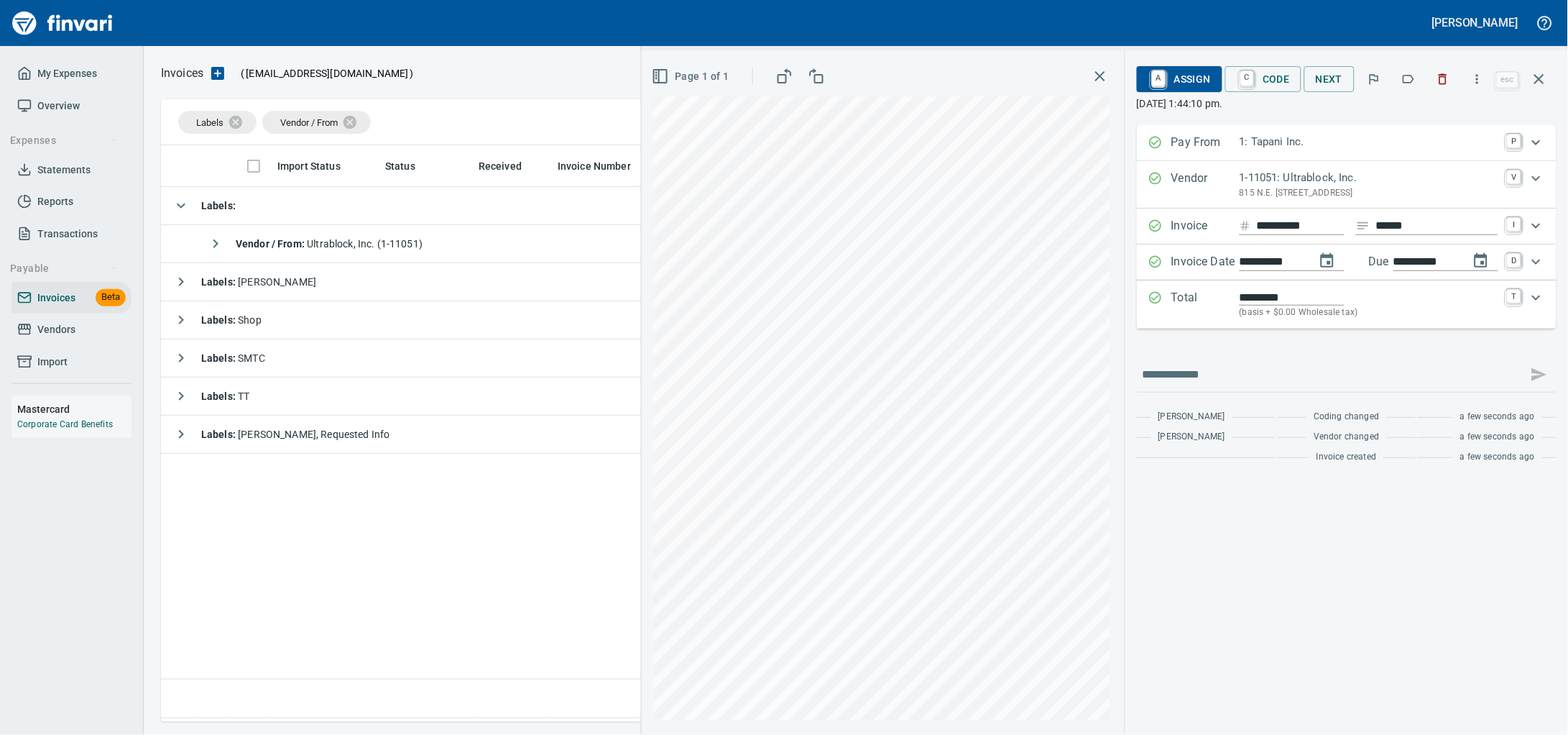
type input "**********"
click at [1177, 84] on span "A Assign" at bounding box center [1180, 79] width 63 height 24
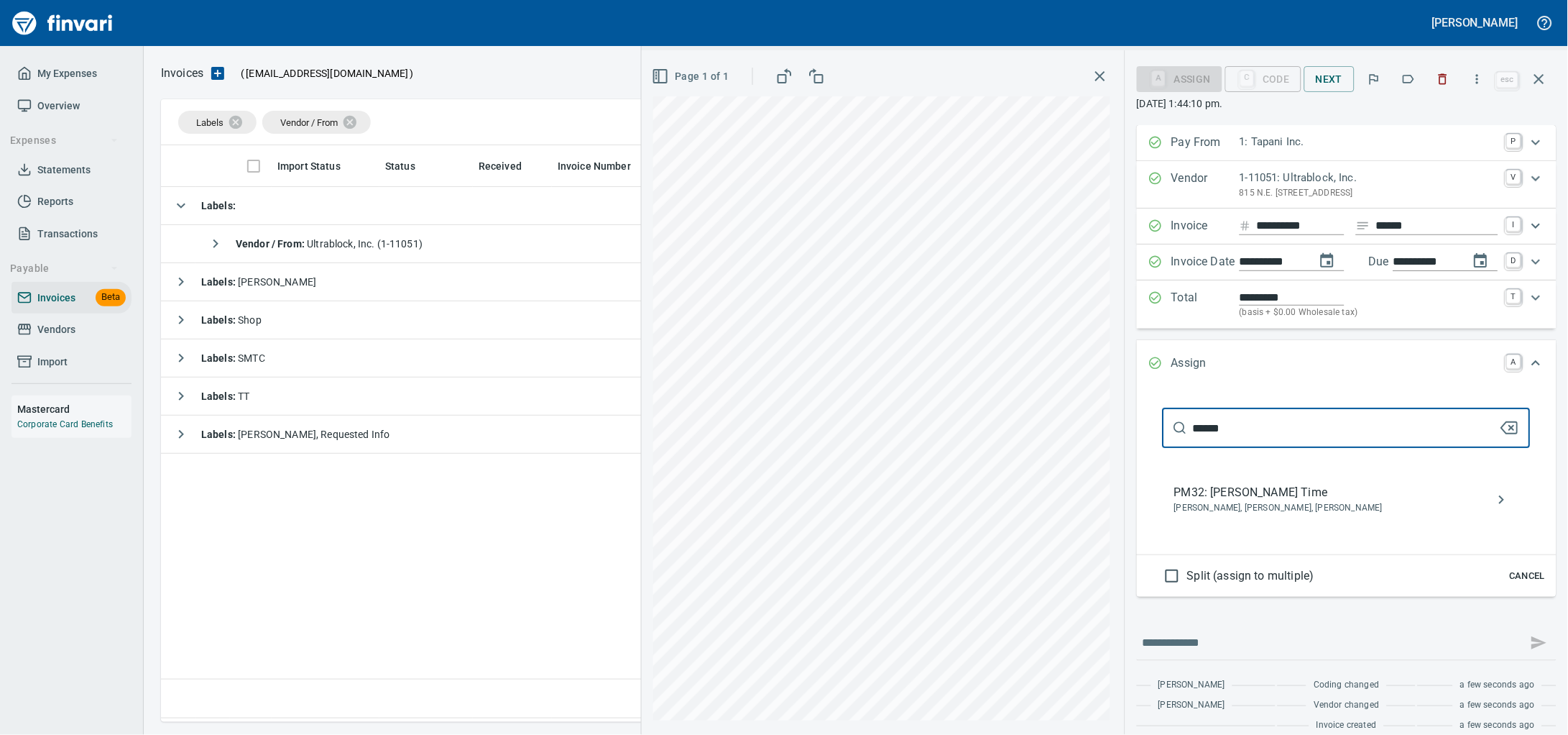
type input "******"
click at [1177, 522] on div "PM32: [PERSON_NAME] Time [PERSON_NAME], [PERSON_NAME], [PERSON_NAME]" at bounding box center [1347, 500] width 368 height 46
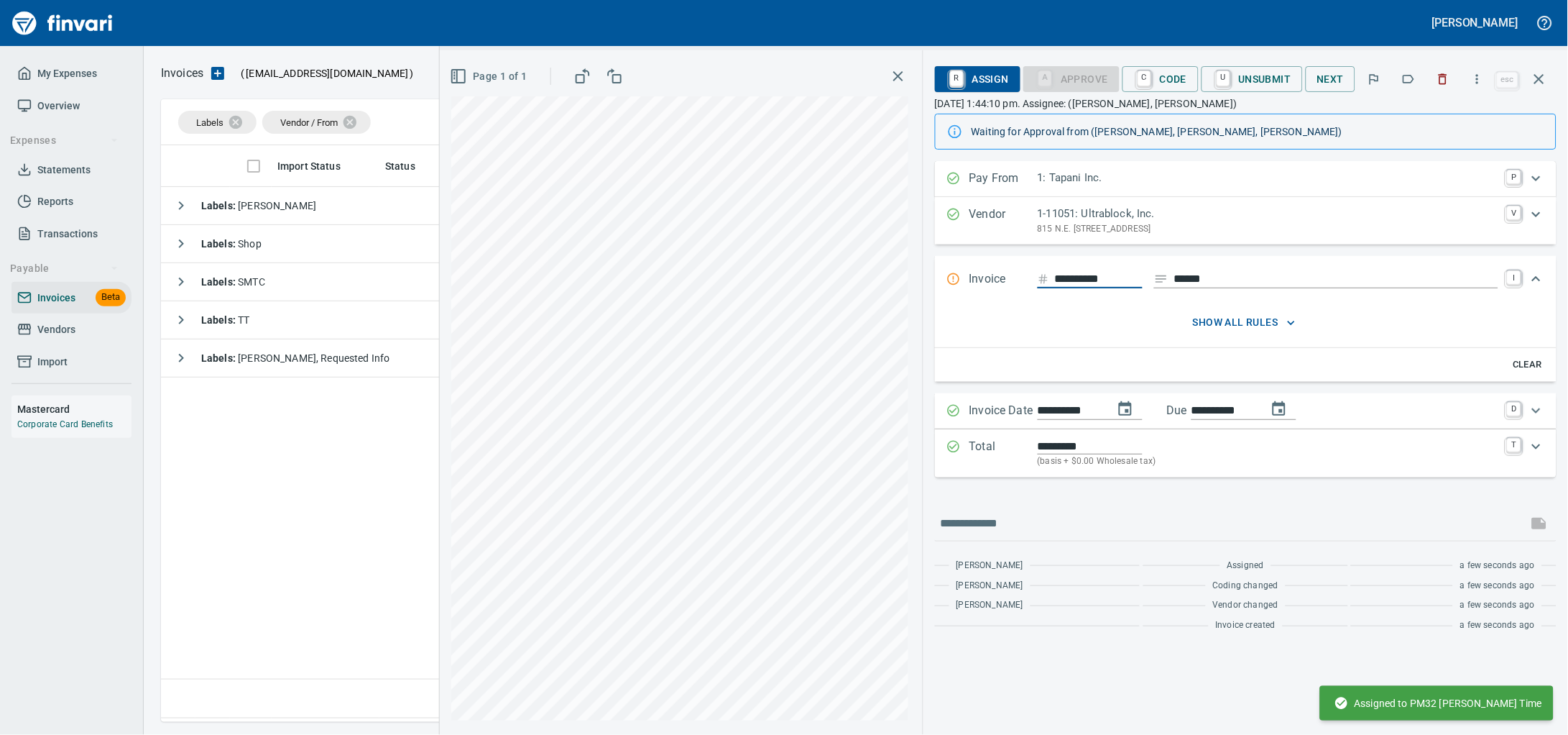
click at [1080, 289] on input "**********" at bounding box center [1098, 279] width 88 height 18
type input "**********"
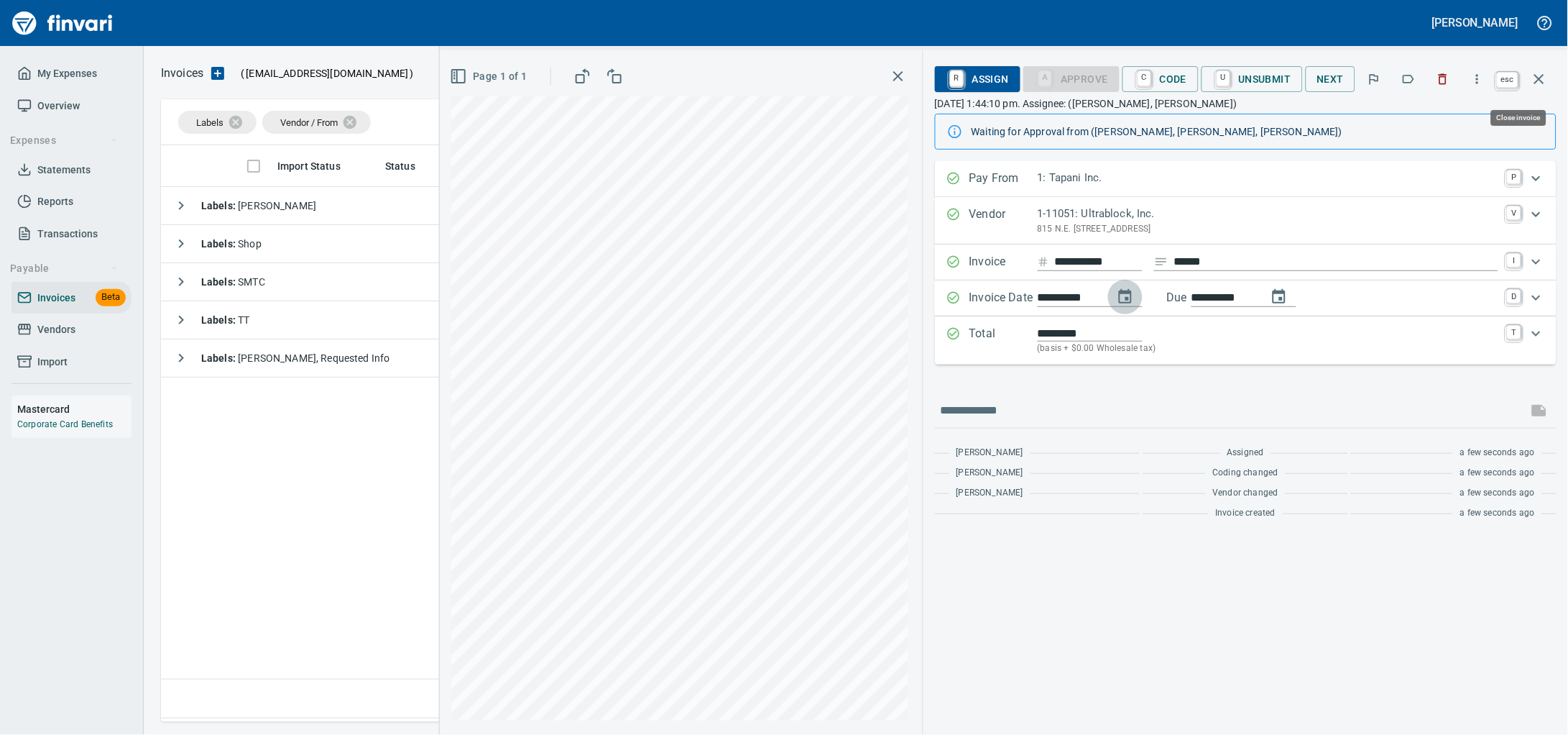
click at [1543, 80] on icon "button" at bounding box center [1539, 79] width 17 height 17
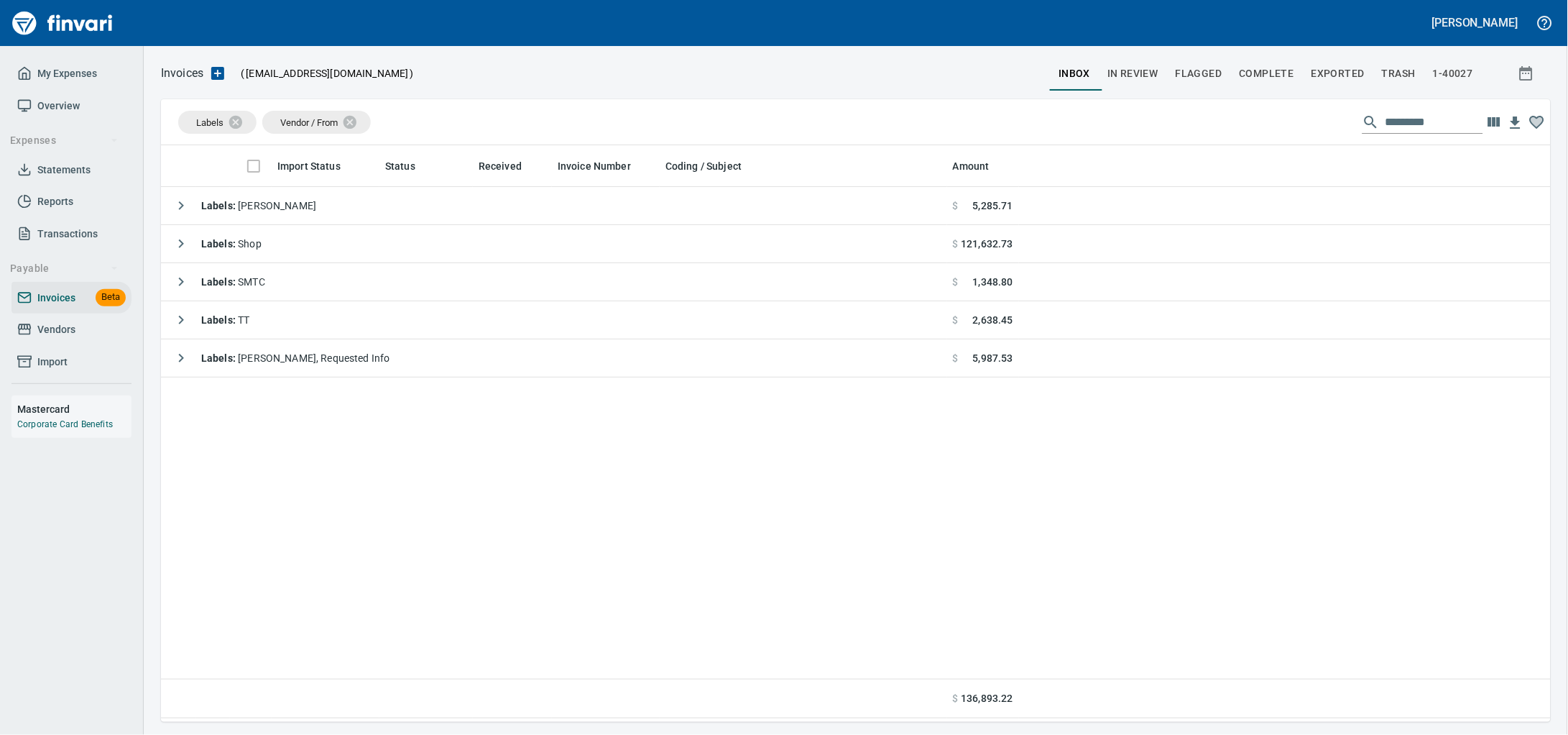
scroll to position [563, 1362]
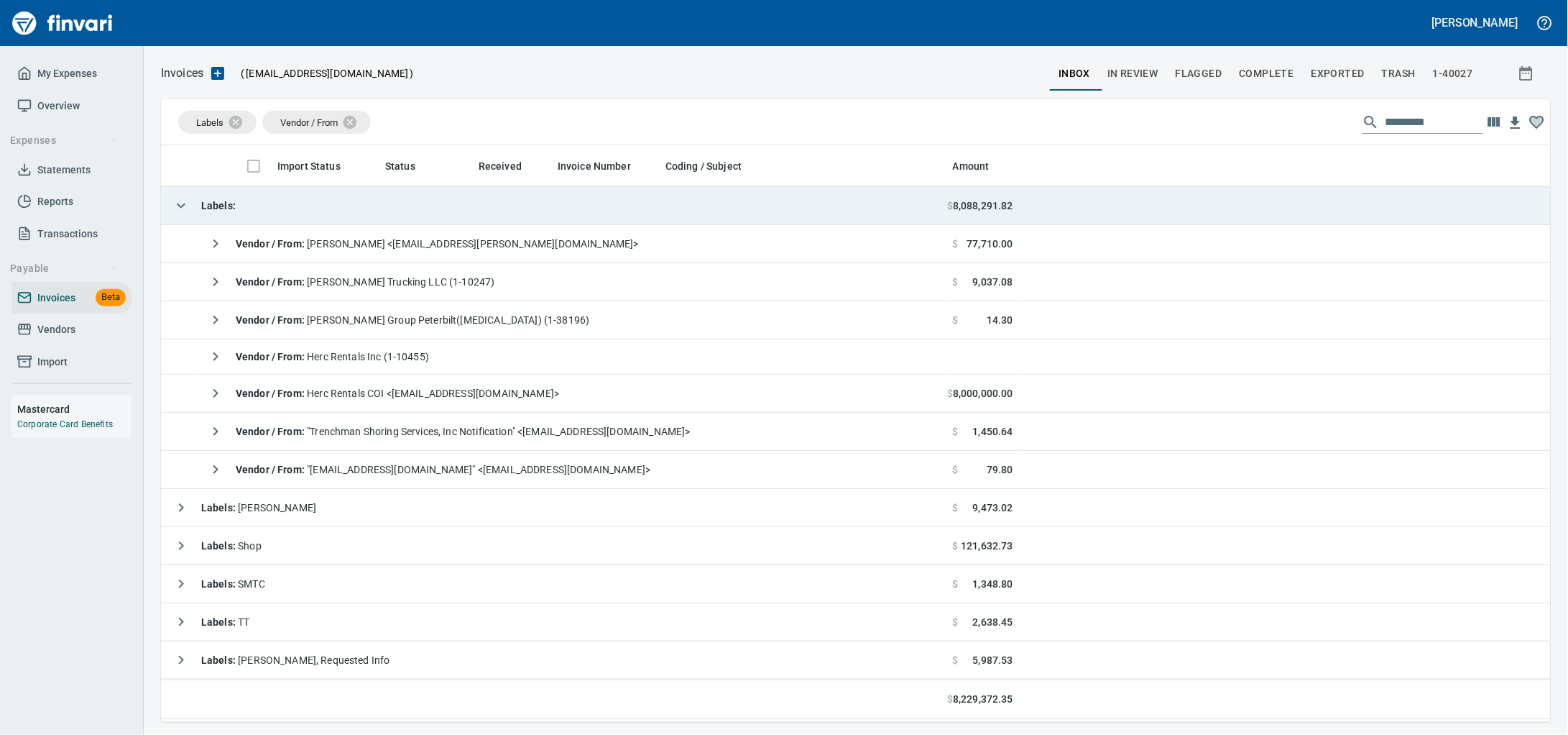
click at [291, 200] on td "Labels :" at bounding box center [554, 206] width 786 height 38
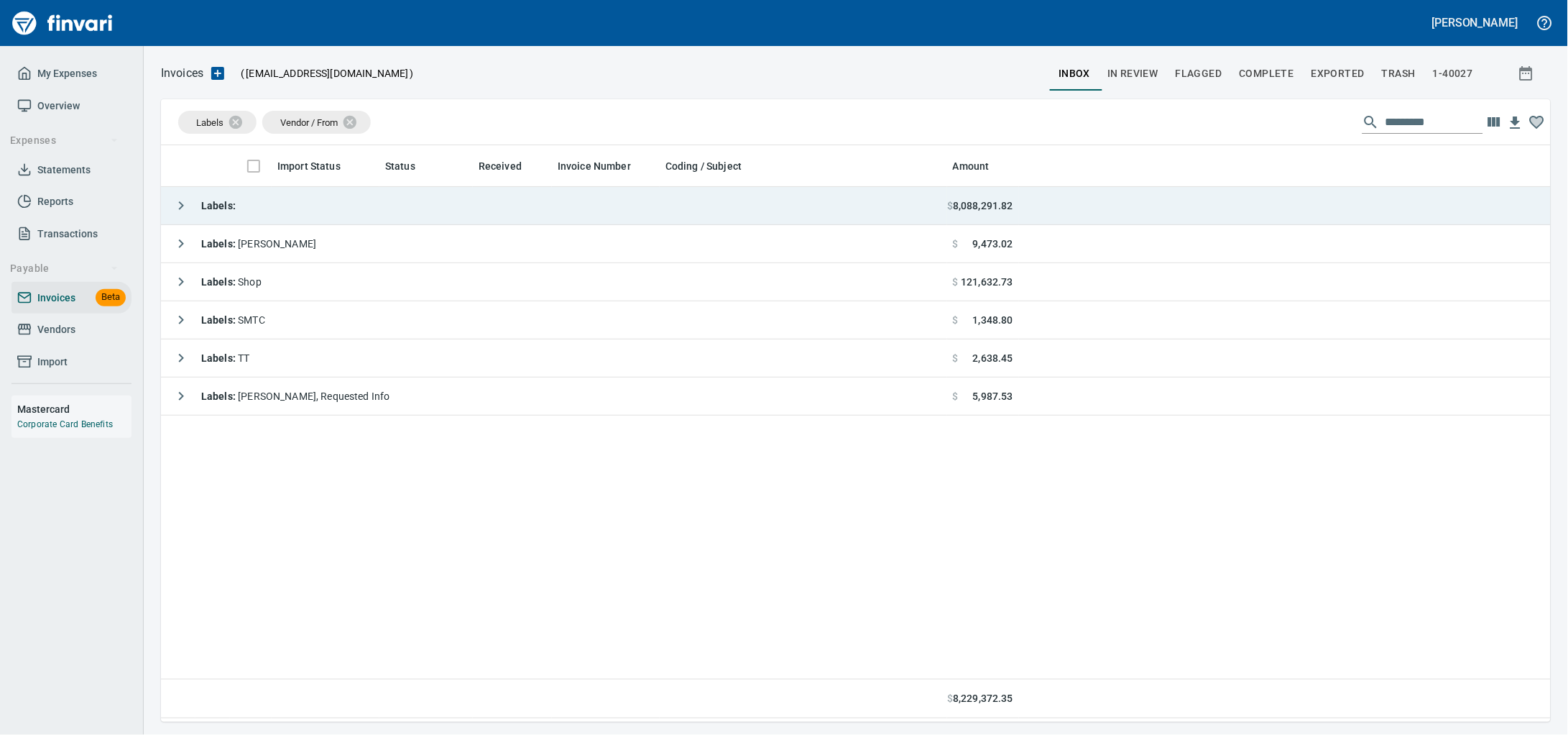
scroll to position [563, 1362]
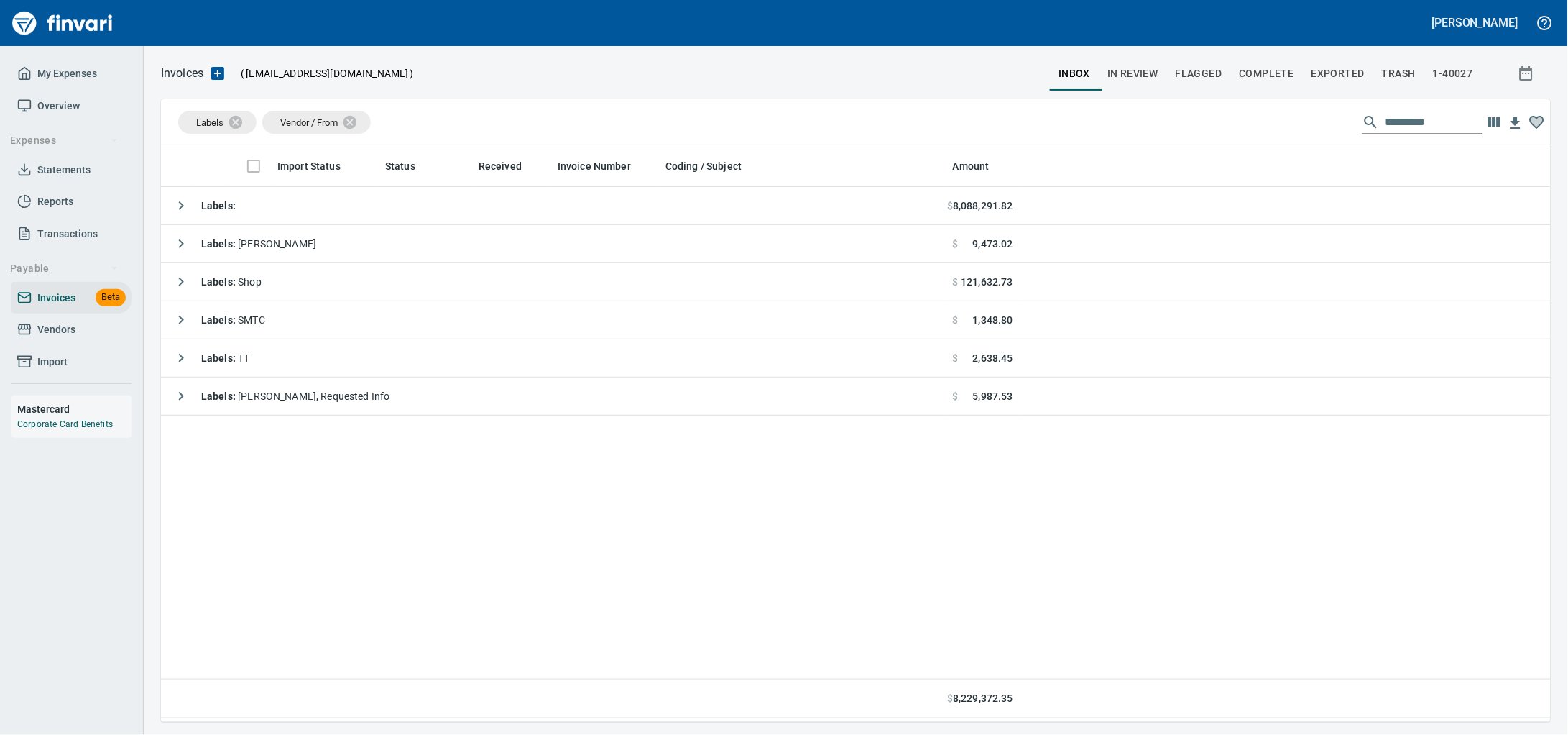
click at [59, 338] on span "Vendors" at bounding box center [57, 330] width 38 height 18
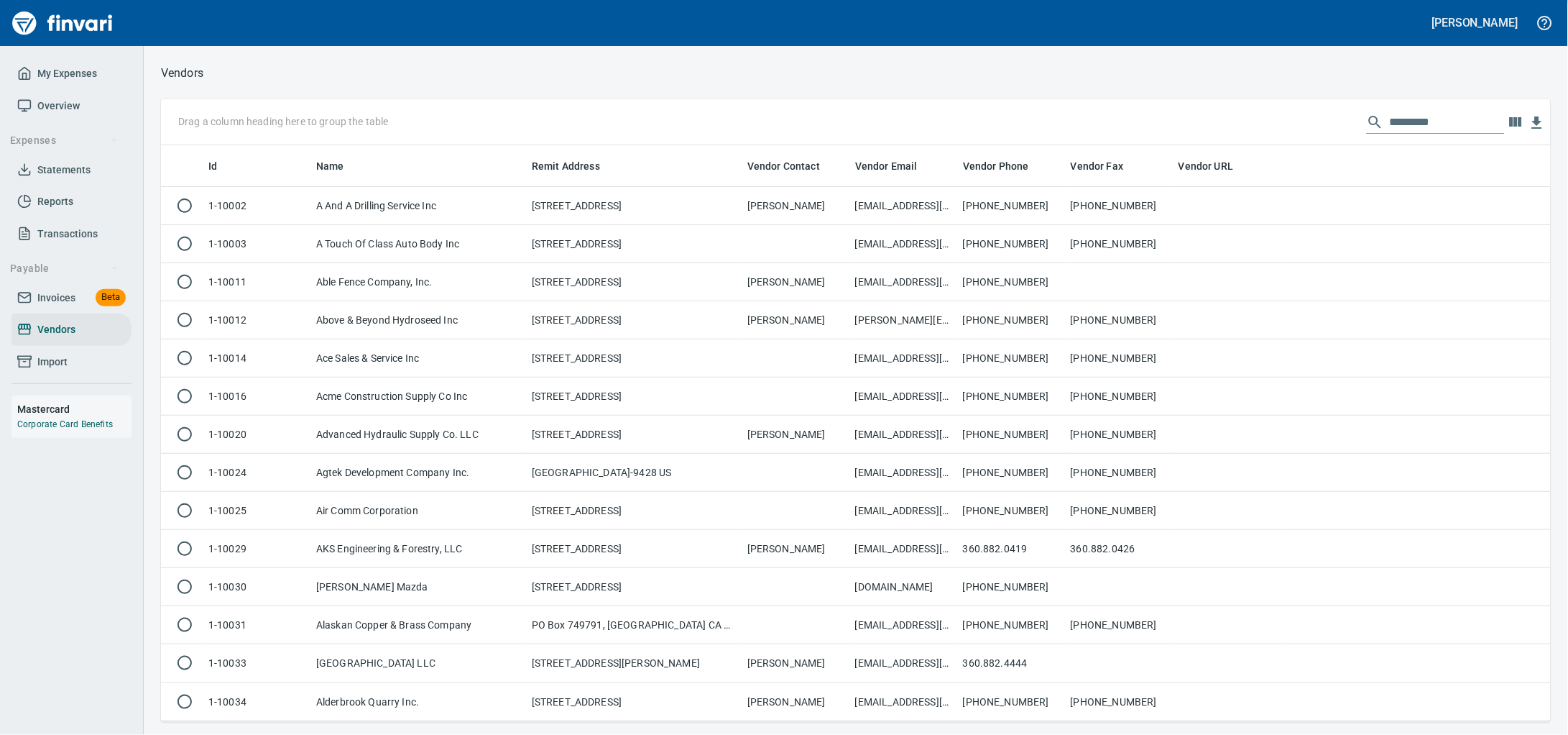
scroll to position [563, 1362]
click at [1403, 123] on input "text" at bounding box center [1448, 122] width 115 height 23
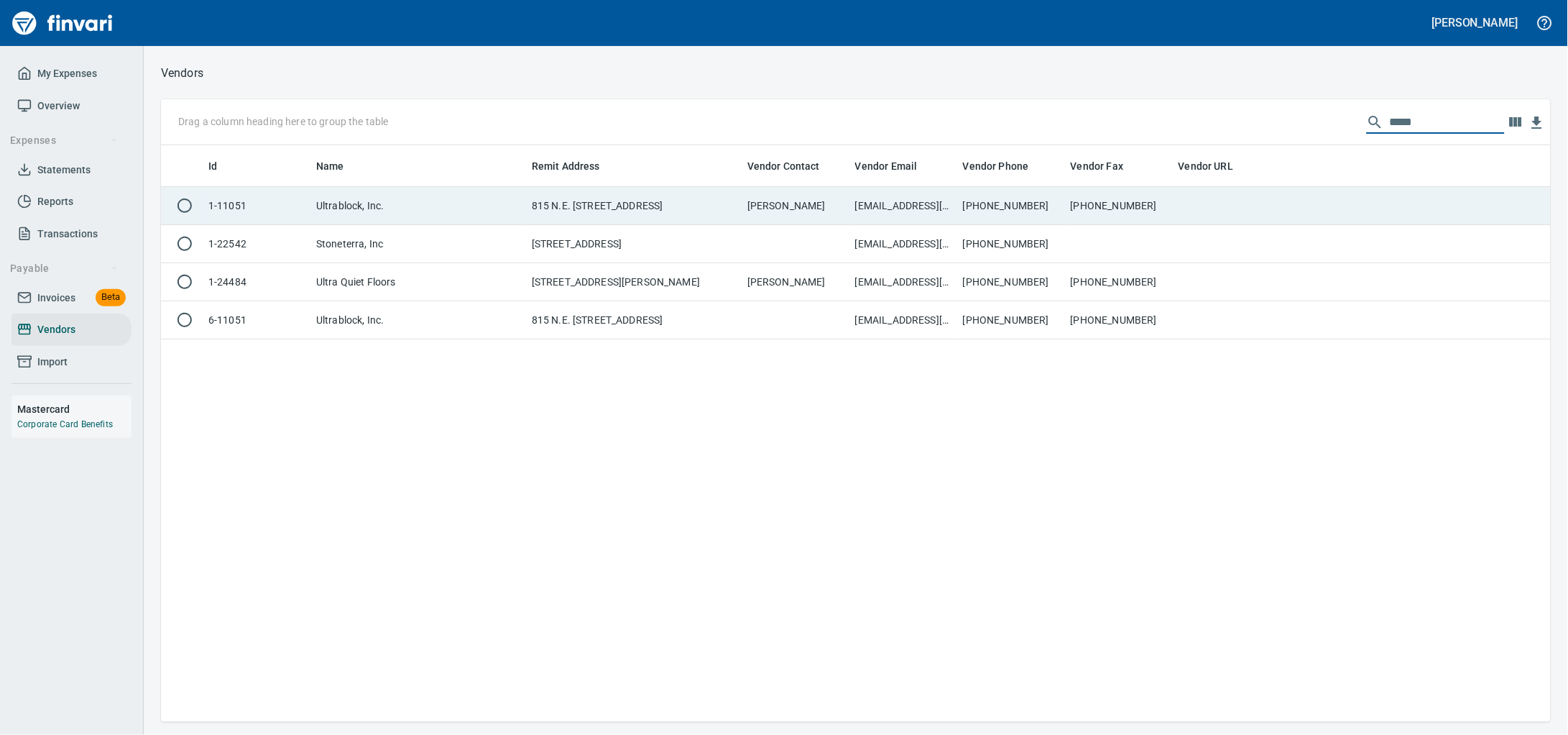
type input "*****"
click at [687, 201] on td "815 N.E. [STREET_ADDRESS]" at bounding box center [634, 206] width 215 height 38
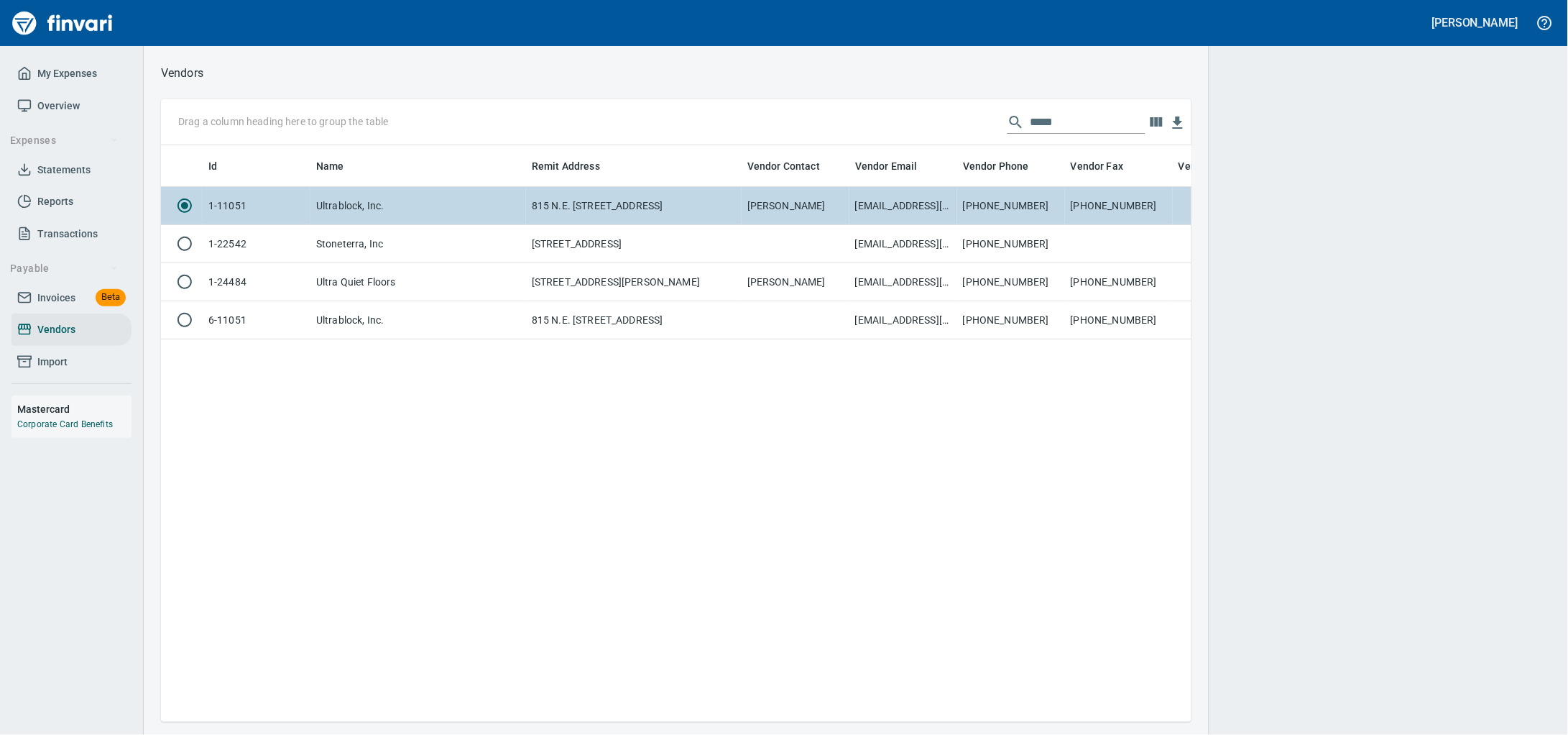
scroll to position [549, 1017]
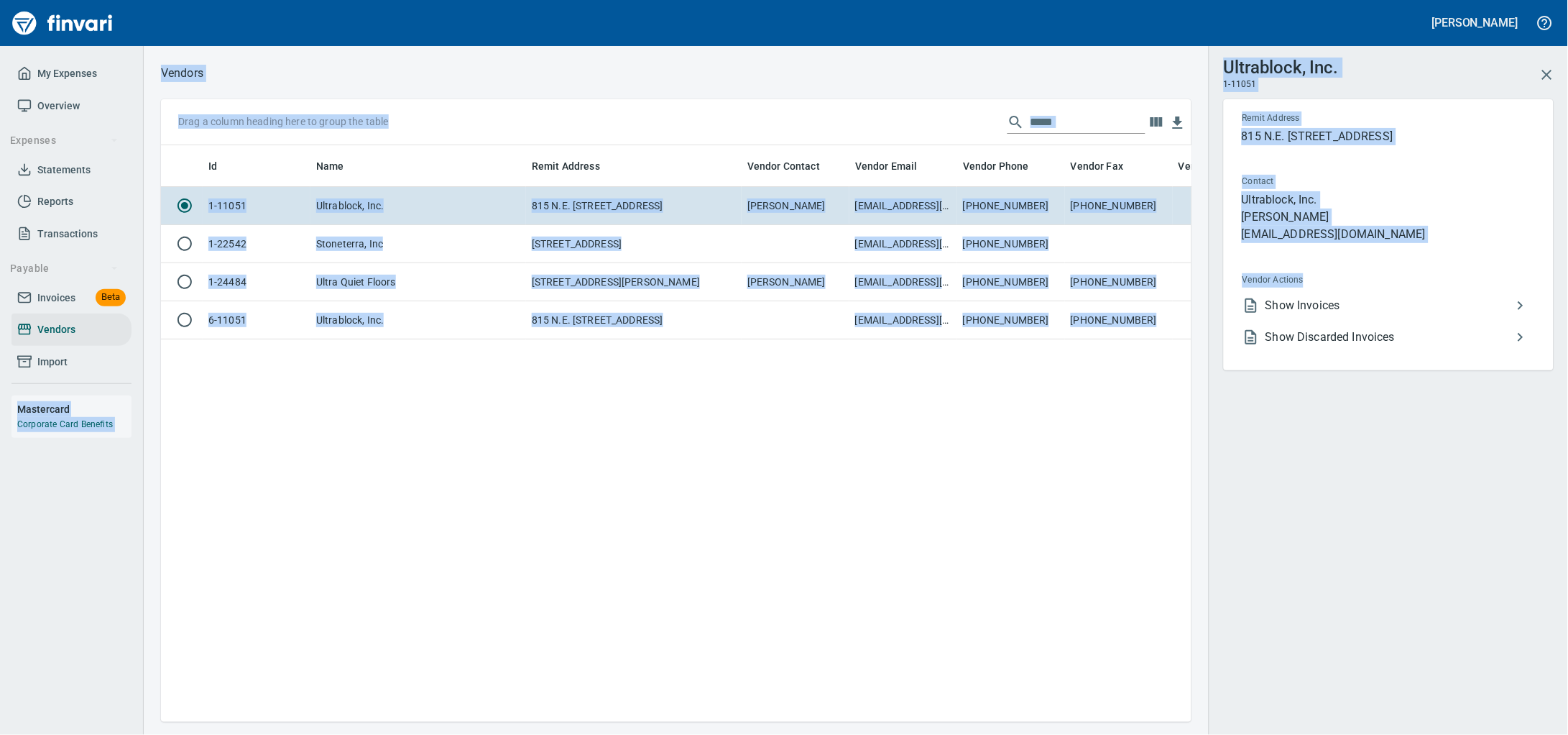
click at [1337, 305] on div "Vendor Actions Show Invoices Show Discarded Invoices" at bounding box center [1388, 321] width 316 height 99
click at [1334, 314] on span "Show Invoices" at bounding box center [1388, 306] width 247 height 17
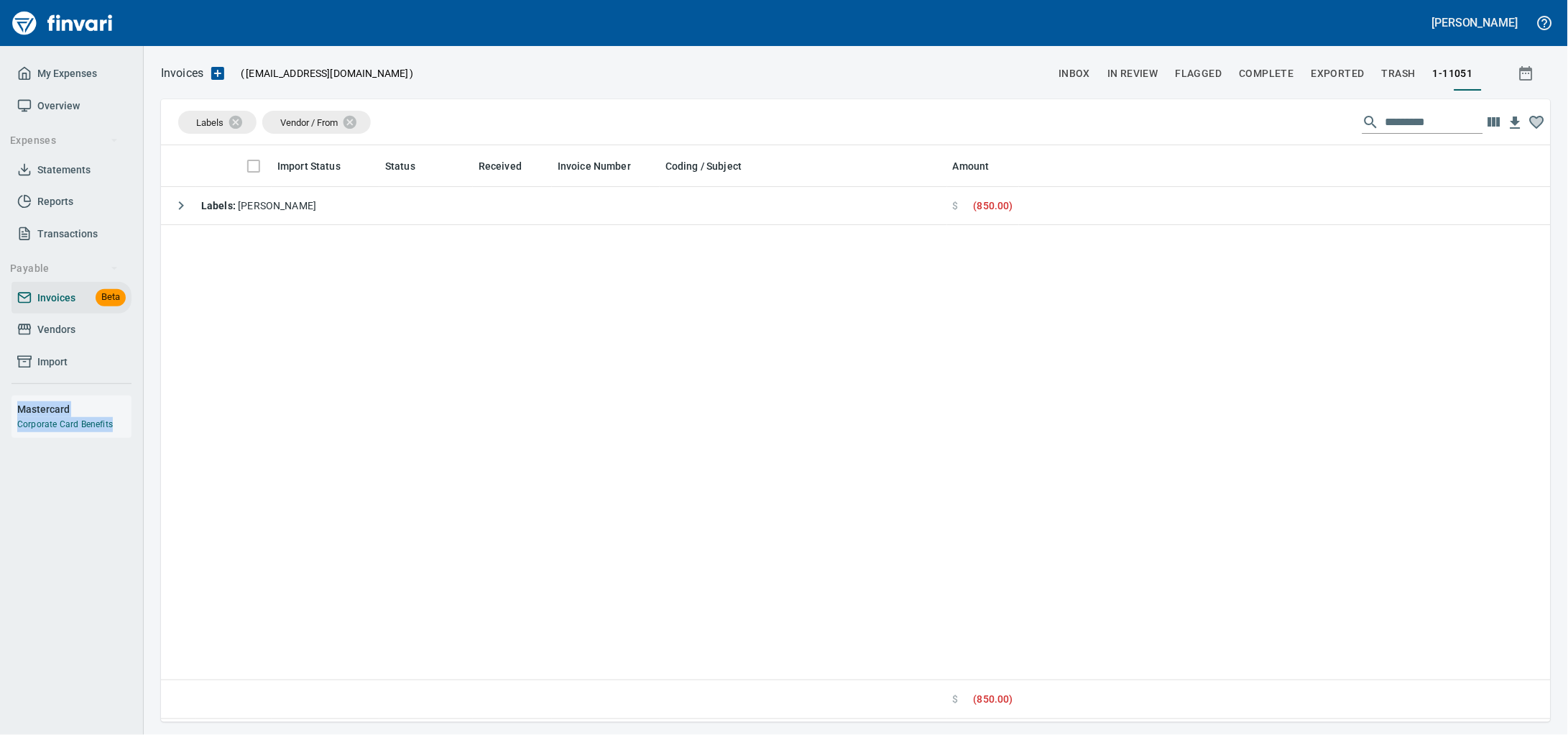
scroll to position [563, 1362]
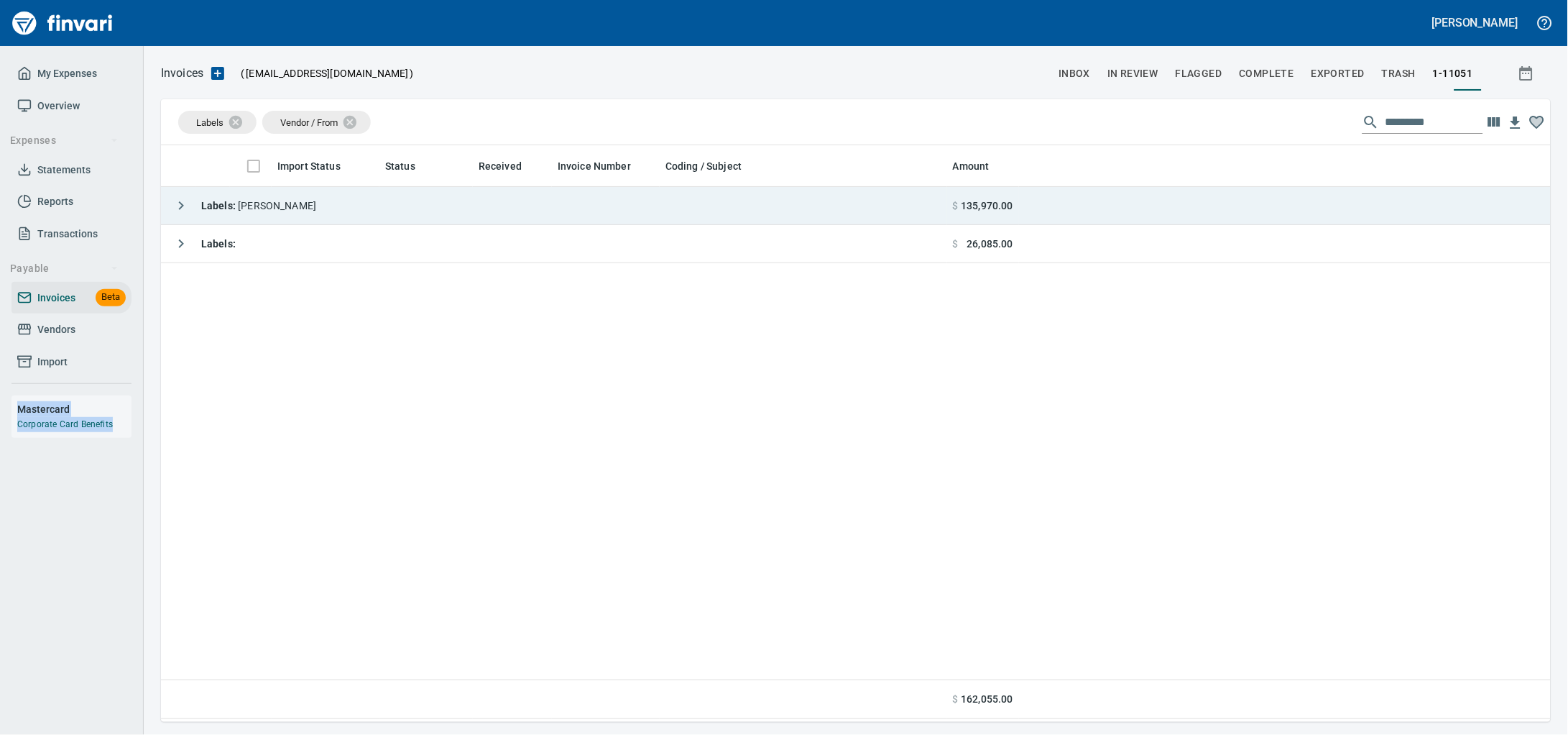
click at [517, 203] on td "Labels : [PERSON_NAME]" at bounding box center [554, 206] width 786 height 38
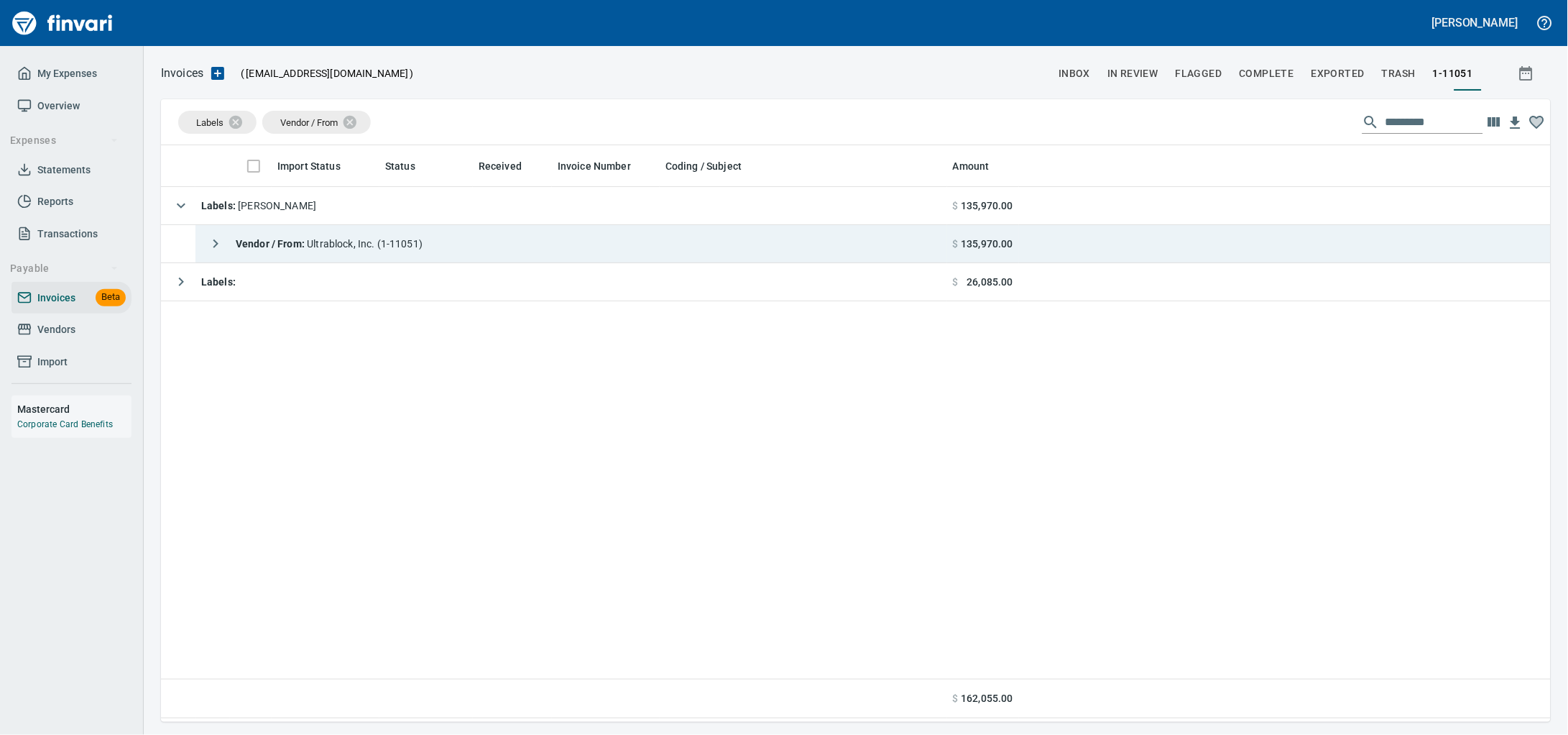
click at [513, 239] on td "Vendor / From : Ultrablock, Inc. (1-11051)" at bounding box center [571, 244] width 751 height 38
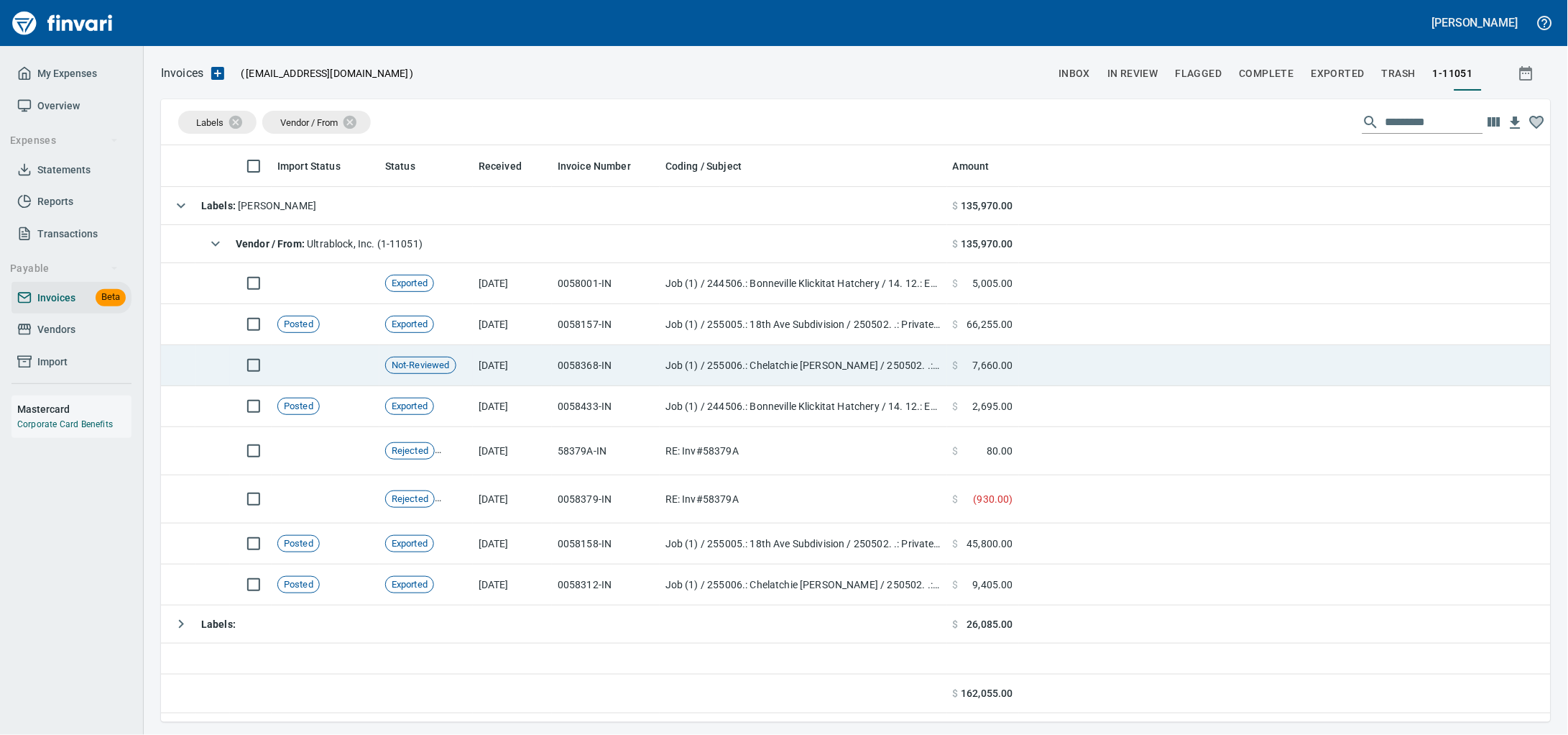
drag, startPoint x: 566, startPoint y: 375, endPoint x: 688, endPoint y: 375, distance: 122.0
click at [566, 374] on td "0058368-IN" at bounding box center [606, 365] width 108 height 41
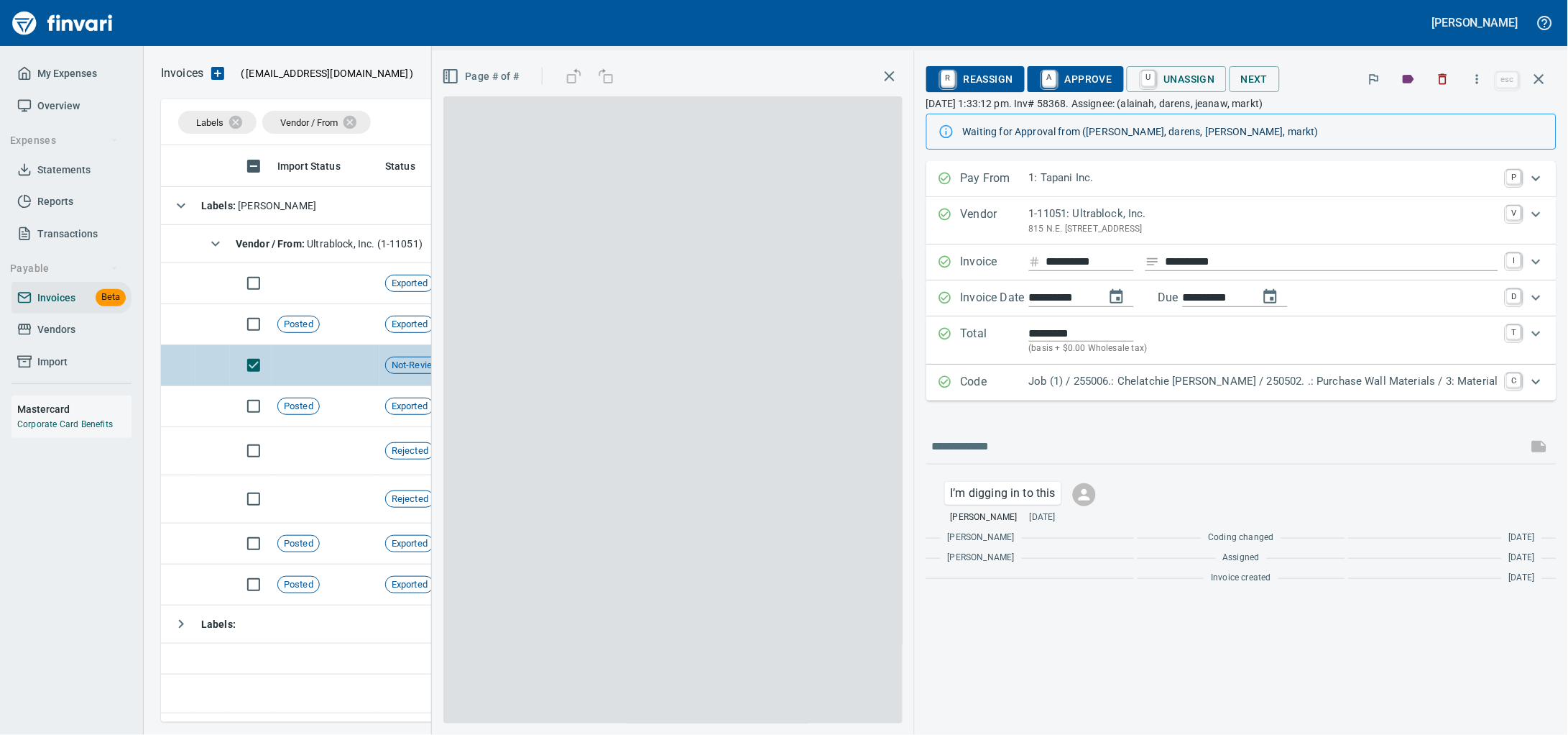
scroll to position [563, 1362]
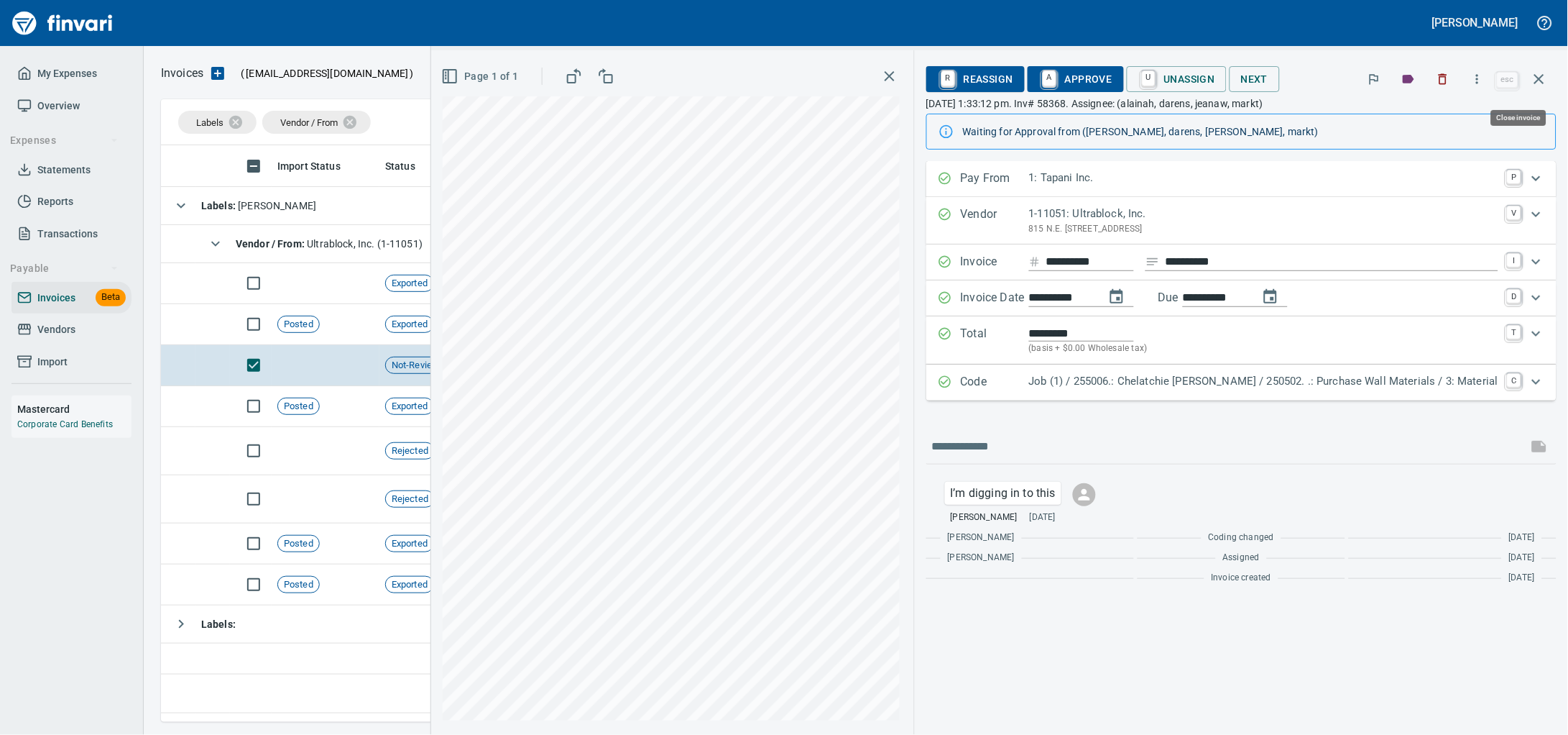
click at [1536, 80] on icon "button" at bounding box center [1539, 79] width 17 height 17
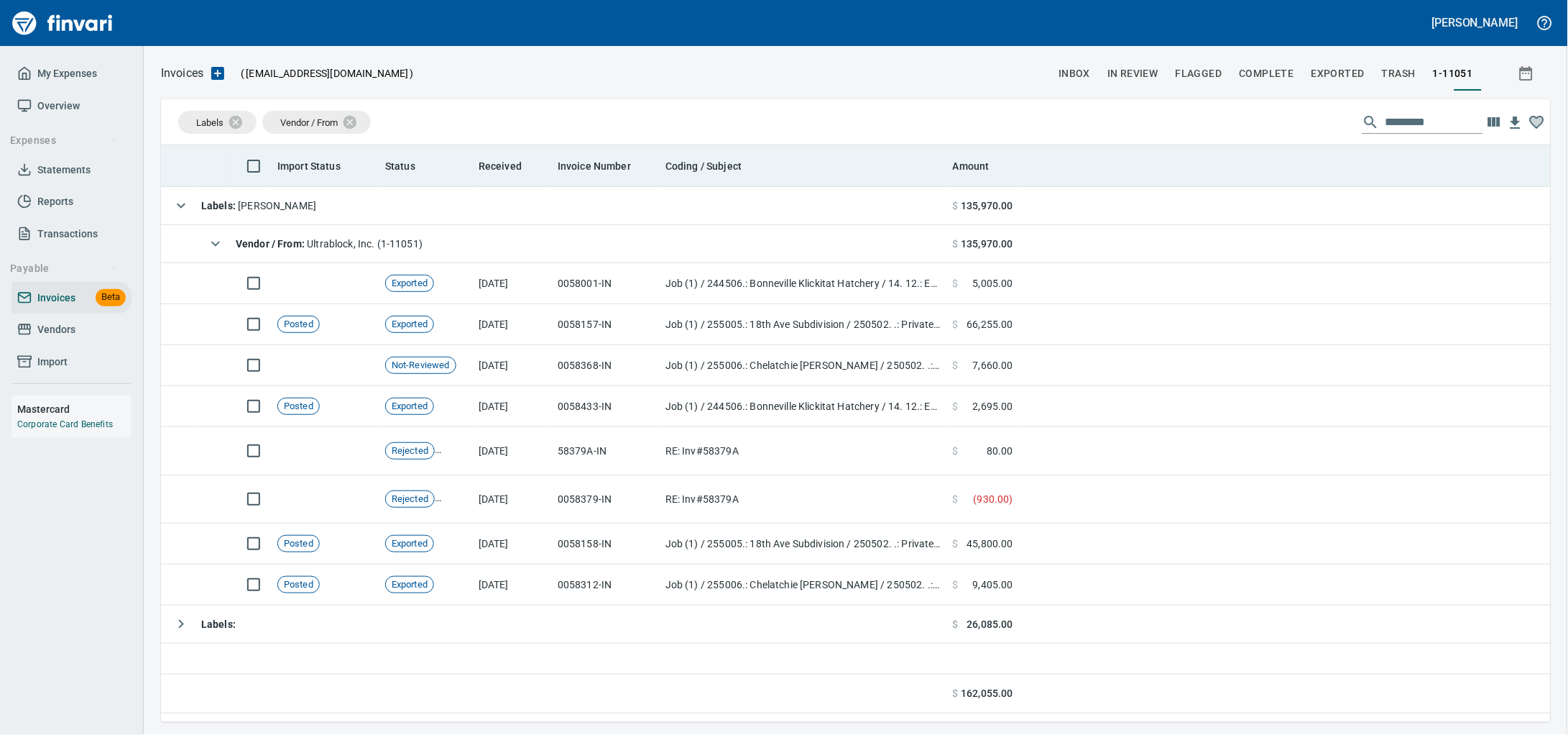
scroll to position [563, 1362]
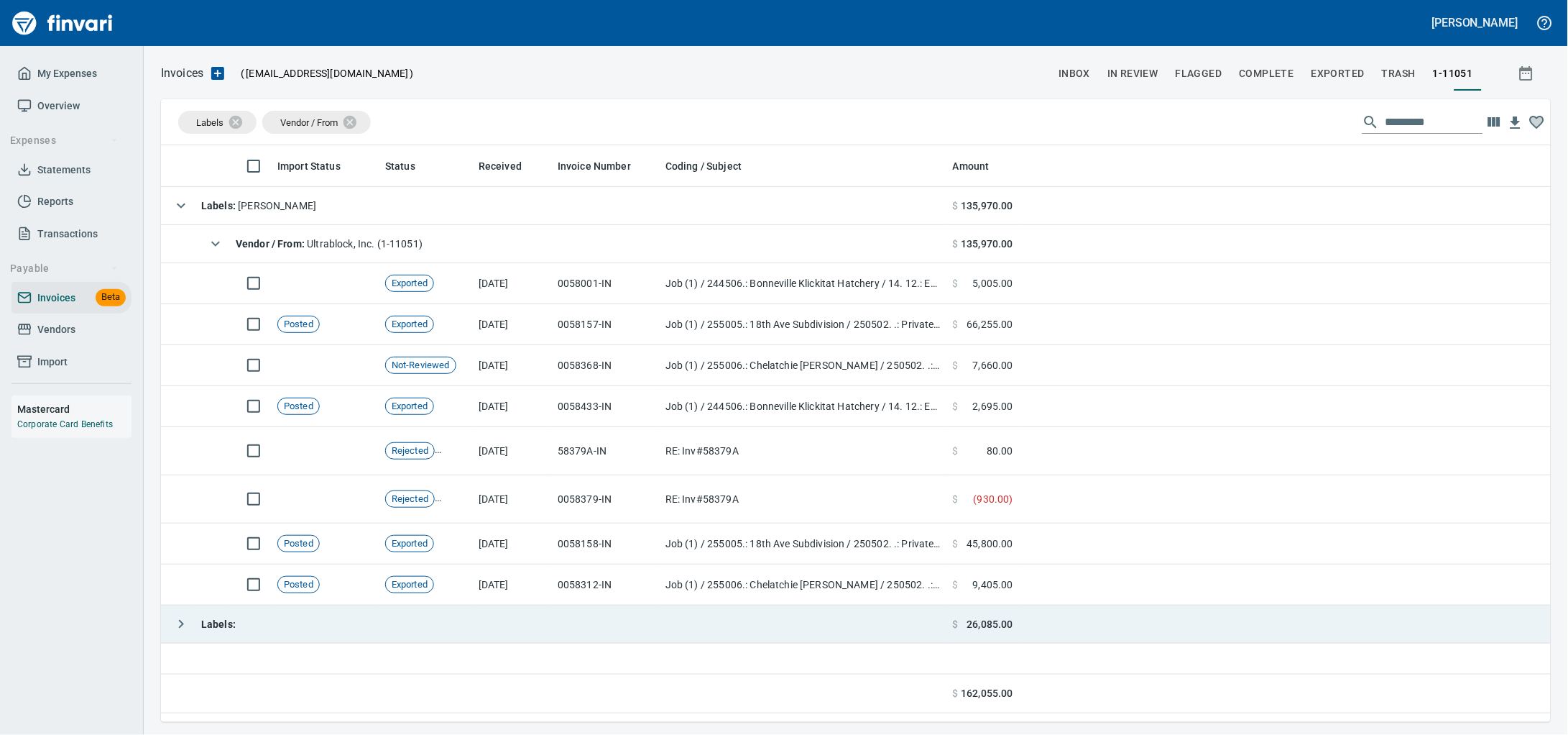
click at [355, 635] on td "Labels :" at bounding box center [554, 624] width 786 height 38
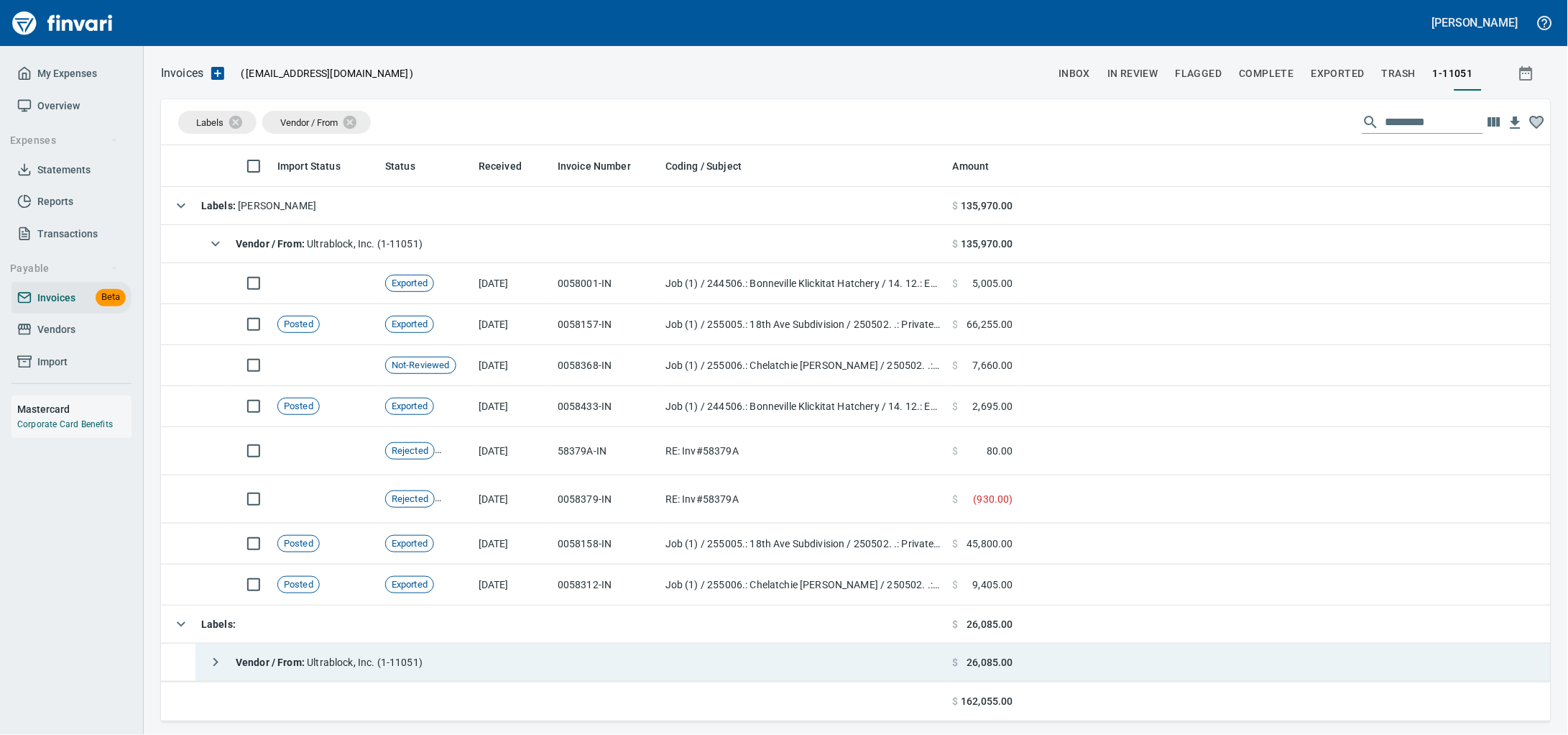
click at [562, 648] on td "Vendor / From : Ultrablock, Inc. (1-11051)" at bounding box center [571, 663] width 751 height 38
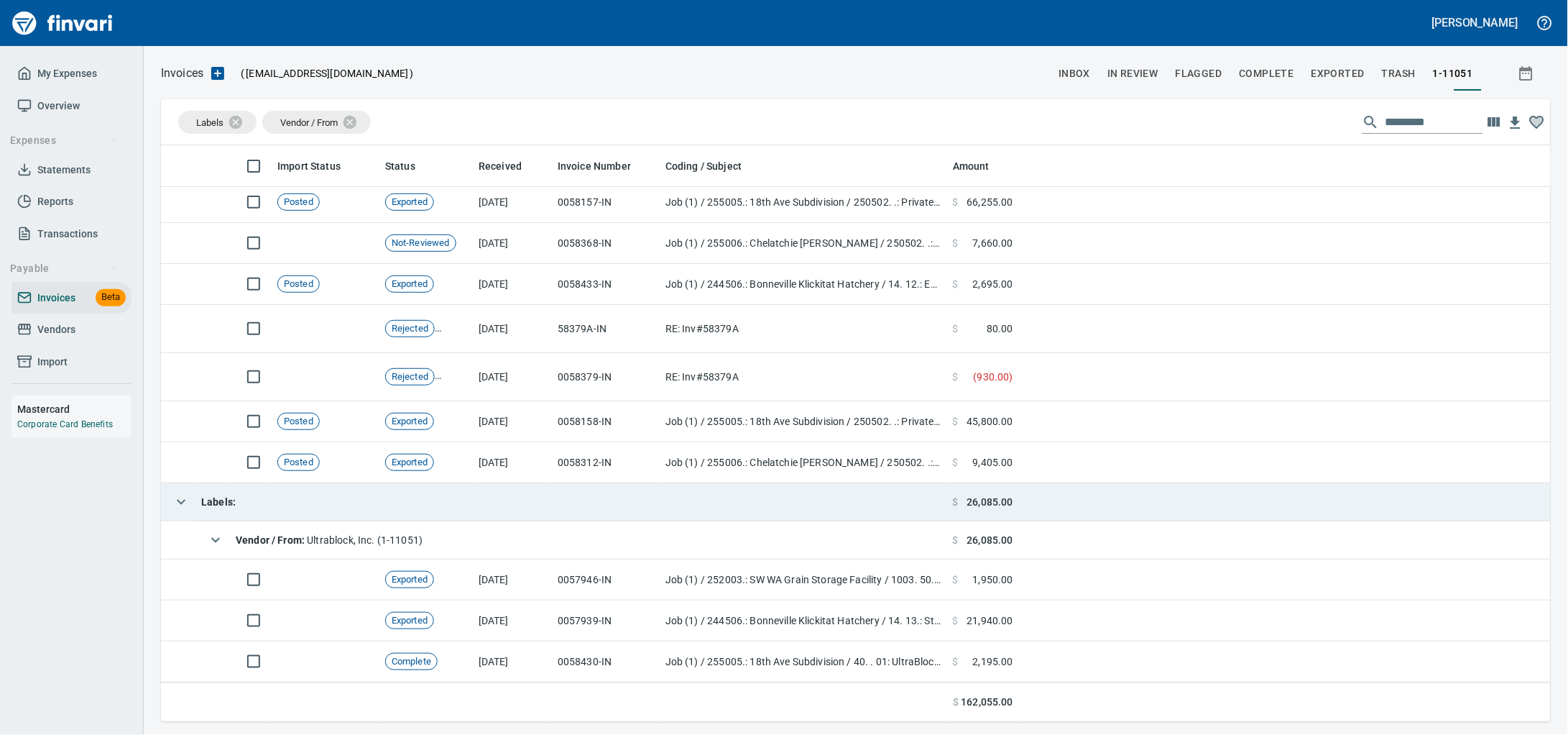
scroll to position [130, 0]
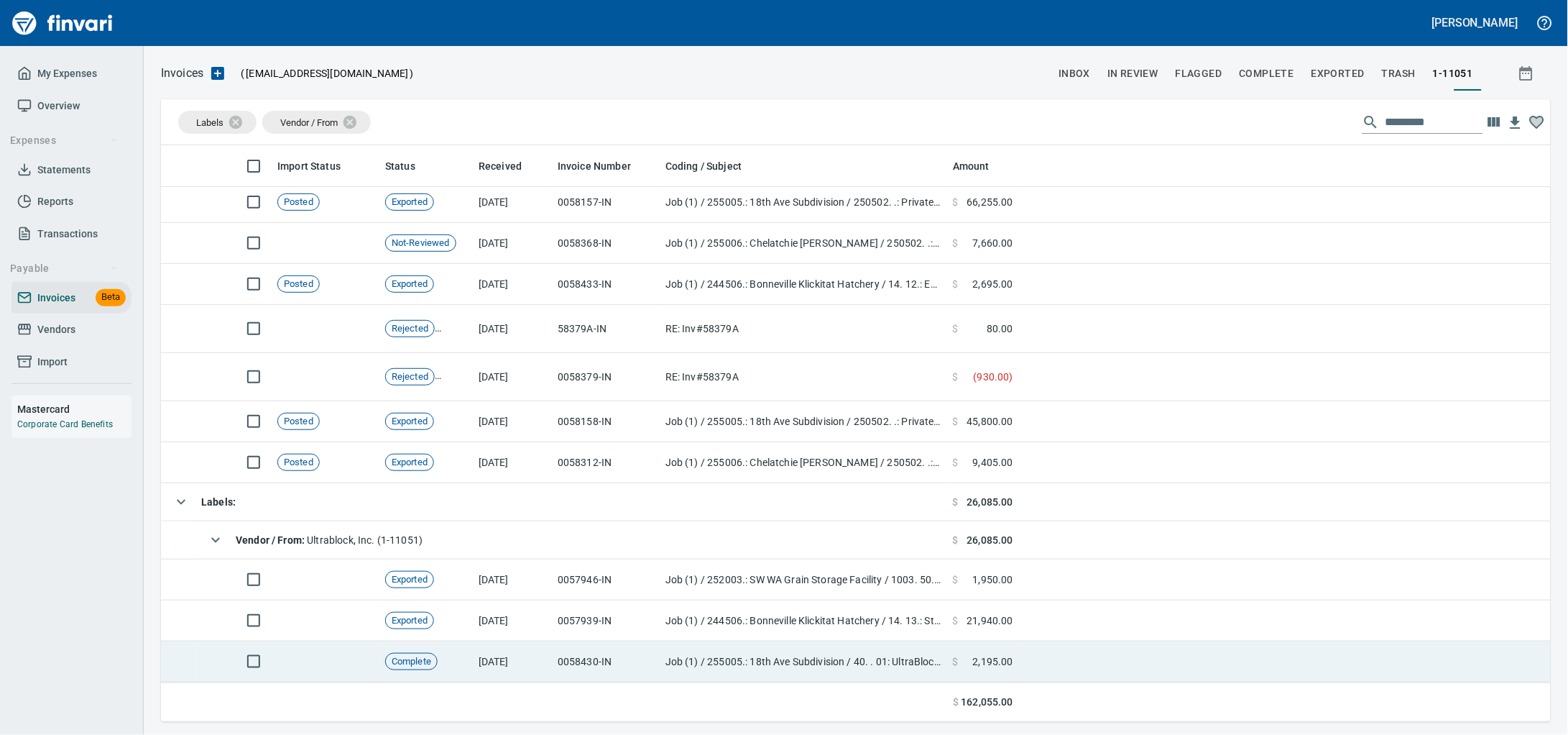
click at [587, 661] on td "0058430-IN" at bounding box center [606, 661] width 108 height 41
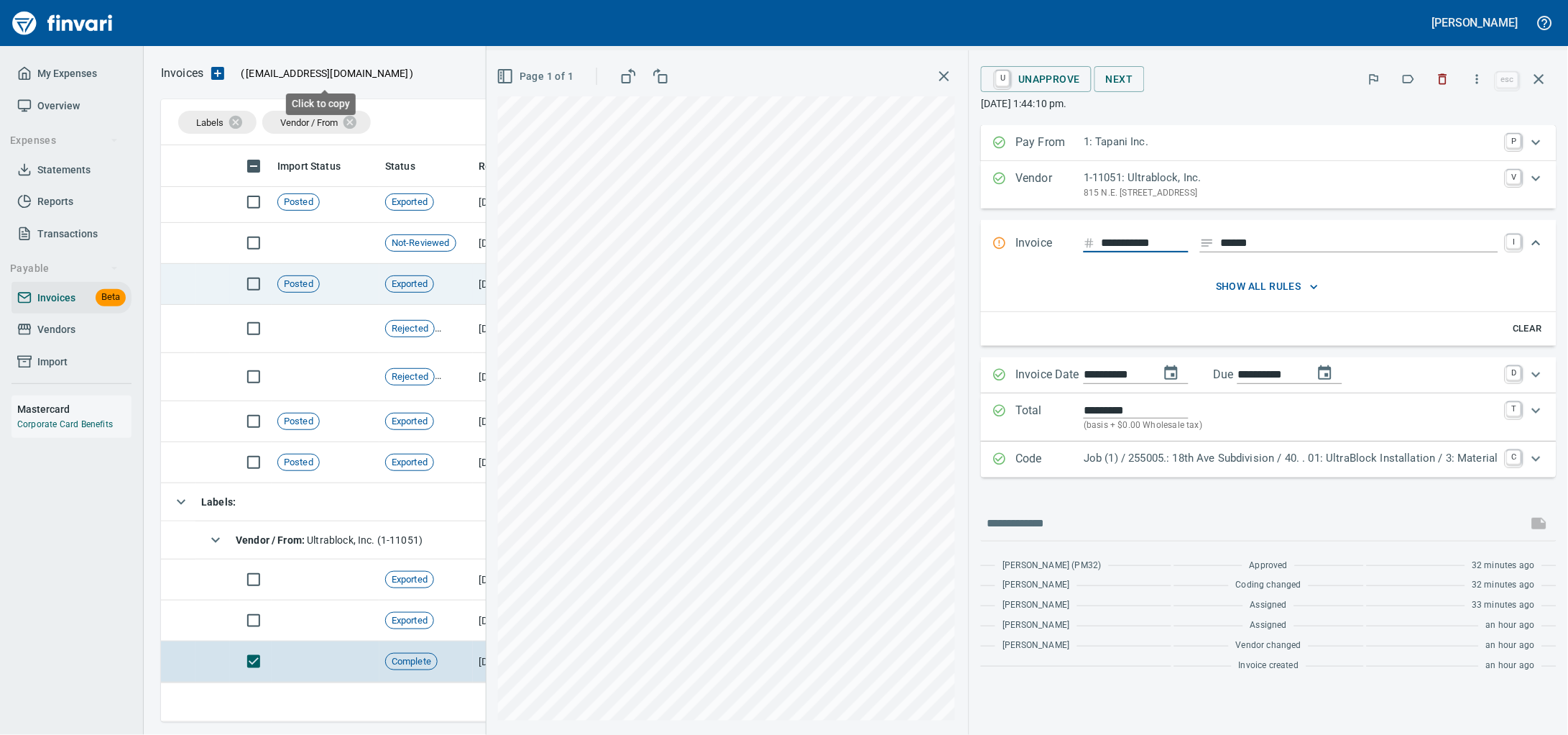
scroll to position [563, 1362]
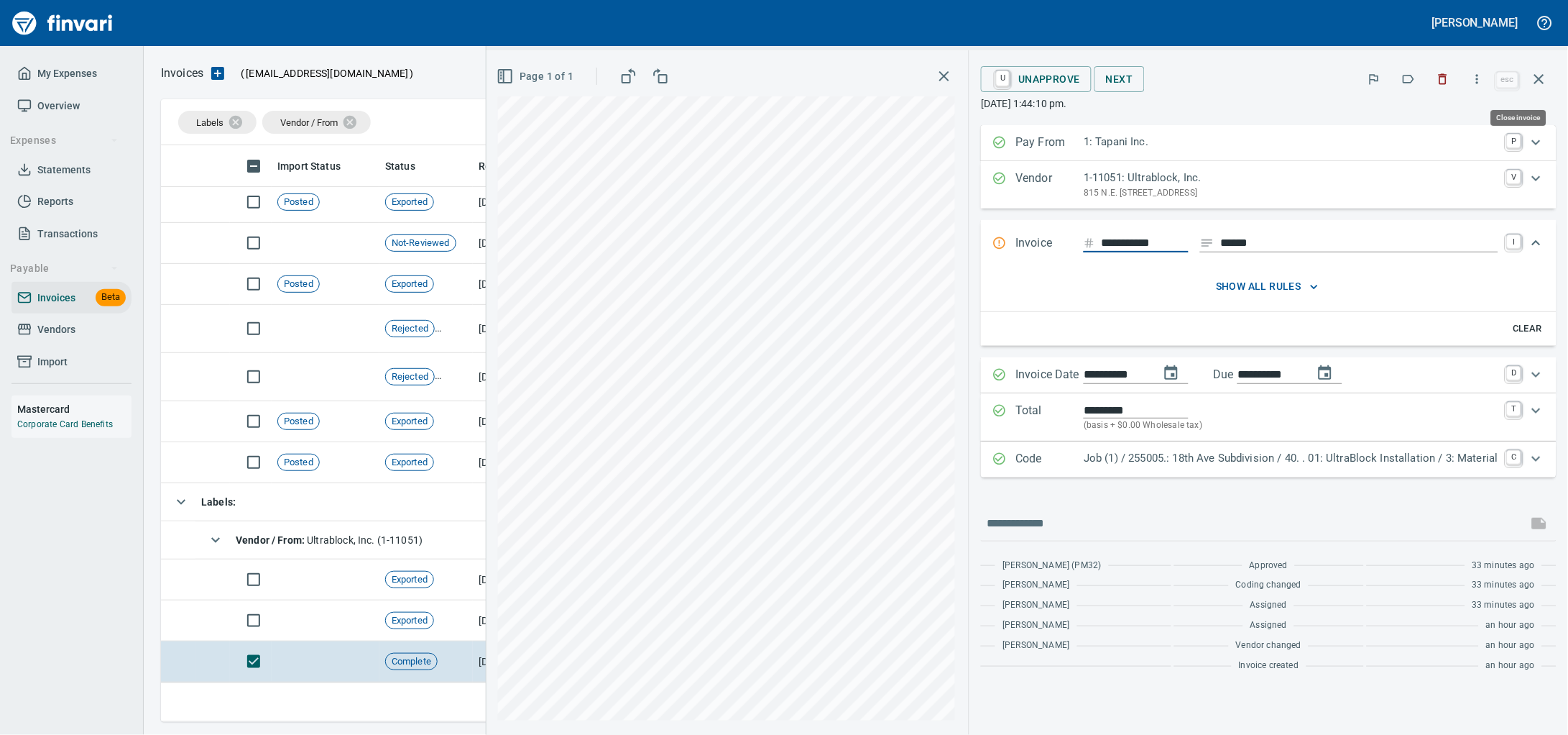
click at [1547, 80] on button "button" at bounding box center [1539, 79] width 35 height 35
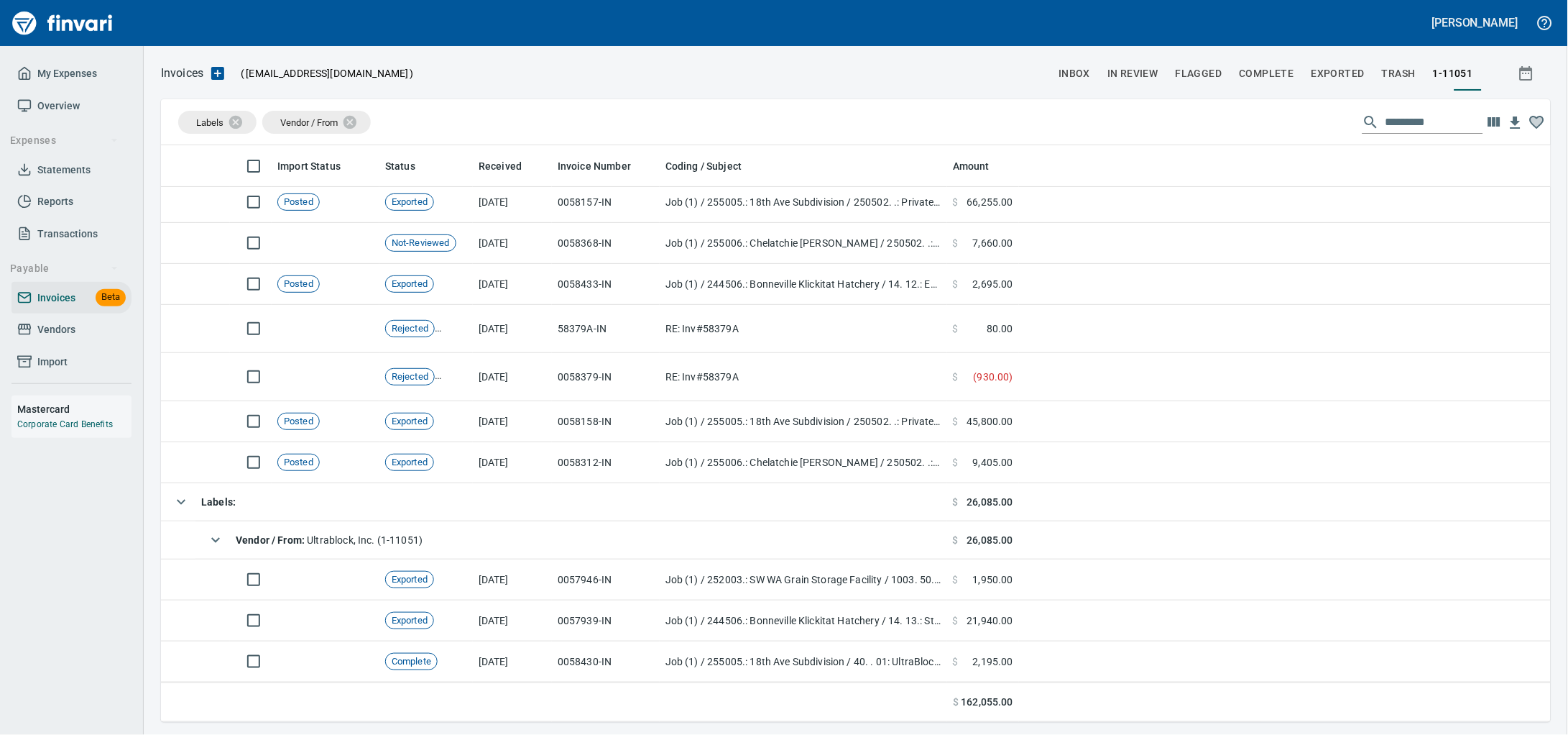
scroll to position [563, 1362]
